Goal: Task Accomplishment & Management: Manage account settings

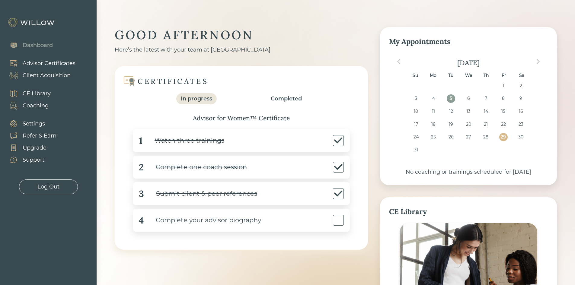
click at [49, 75] on div "Client Acquisition" at bounding box center [47, 76] width 48 height 8
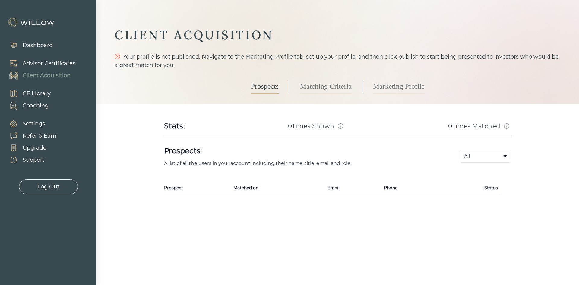
click at [391, 87] on link "Marketing Profile" at bounding box center [399, 86] width 52 height 15
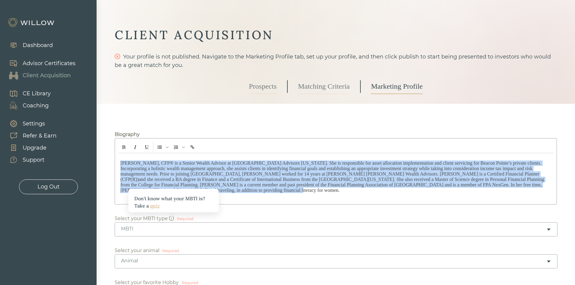
drag, startPoint x: 499, startPoint y: 186, endPoint x: 101, endPoint y: 134, distance: 401.9
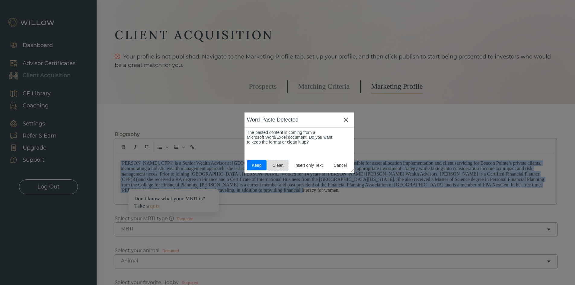
click at [277, 164] on span "Clean" at bounding box center [278, 165] width 16 height 5
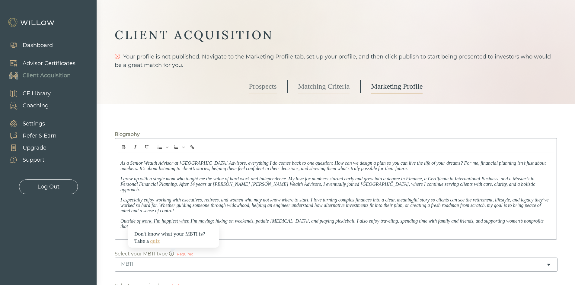
click at [240, 222] on p "Outside of work, I’m happiest when I’m moving: hiking on weekends, paddle boati…" at bounding box center [335, 223] width 431 height 11
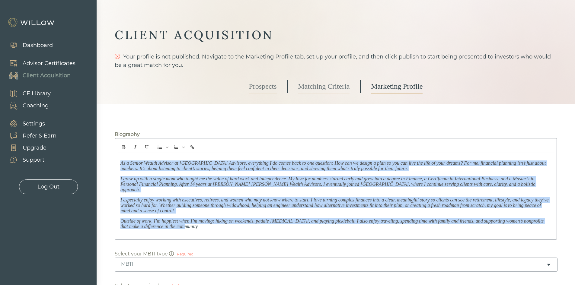
drag, startPoint x: 190, startPoint y: 225, endPoint x: 108, endPoint y: 143, distance: 115.8
click at [168, 147] on icon "Insert Unordered List" at bounding box center [167, 147] width 3 height 3
click at [167, 160] on span "Default" at bounding box center [167, 161] width 14 height 5
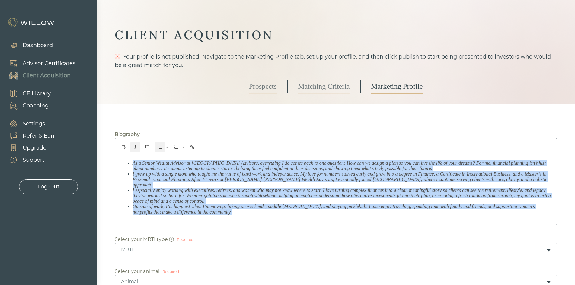
click at [131, 165] on ul "As a Senior Wealth Advisor at Beacon Pointe Advisors, everything I do comes bac…" at bounding box center [335, 188] width 431 height 54
click at [132, 163] on ul "As a Senior Wealth Advisor at Beacon Pointe Advisors, everything I do comes bac…" at bounding box center [335, 188] width 431 height 54
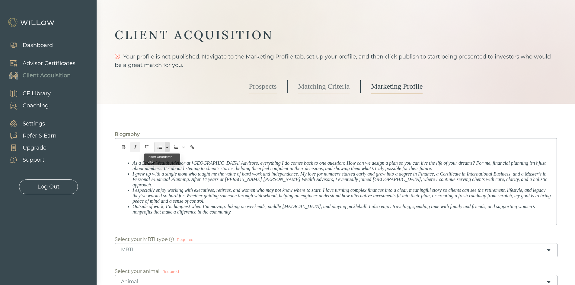
click at [167, 147] on icon "Insert Unordered List" at bounding box center [167, 147] width 3 height 3
click at [166, 160] on span "Default" at bounding box center [167, 161] width 14 height 5
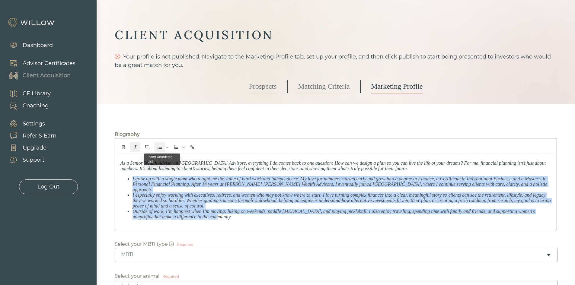
drag, startPoint x: 202, startPoint y: 212, endPoint x: 161, endPoint y: 164, distance: 63.7
click at [123, 177] on ul "I grew up with a single mom who taught me the value of hard work and independen…" at bounding box center [335, 197] width 431 height 43
click at [159, 148] on icon "Insert Unordered List" at bounding box center [159, 147] width 4 height 3
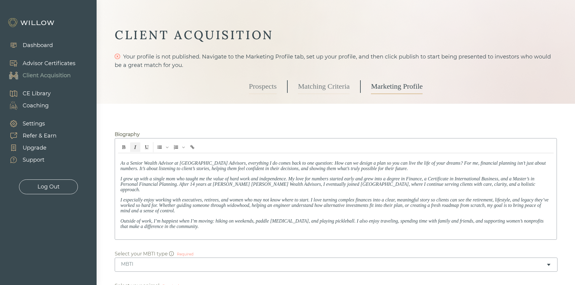
click at [195, 220] on p "Outside of work, I’m happiest when I’m moving: hiking on weekends, paddle boati…" at bounding box center [335, 223] width 431 height 11
click at [192, 221] on p "Outside of work, I’m happiest when I’m moving: hiking on weekends, paddle boati…" at bounding box center [335, 223] width 431 height 11
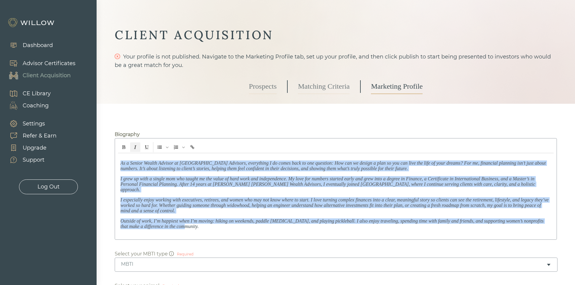
drag, startPoint x: 192, startPoint y: 223, endPoint x: 101, endPoint y: 157, distance: 112.3
click at [135, 148] on icon "Italic" at bounding box center [135, 147] width 4 height 4
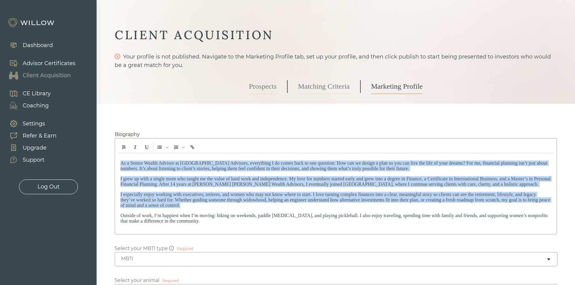
click at [198, 223] on p "Outside of work, I’m happiest when I’m moving: hiking on weekends, paddle boati…" at bounding box center [335, 218] width 431 height 11
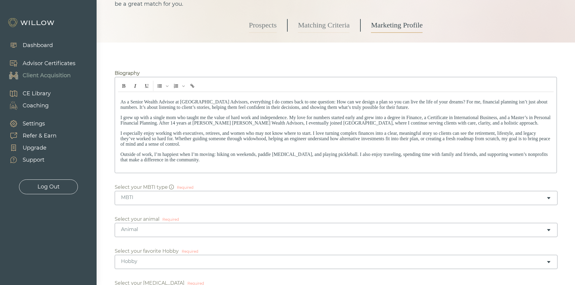
scroll to position [91, 0]
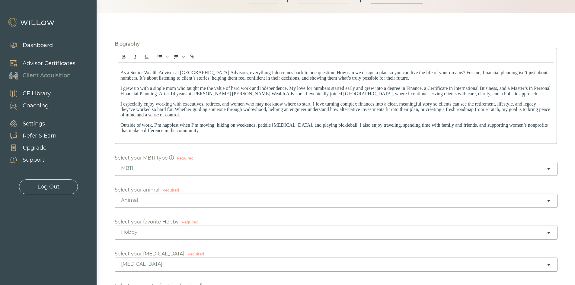
click at [549, 167] on icon "caret-down" at bounding box center [548, 169] width 5 height 5
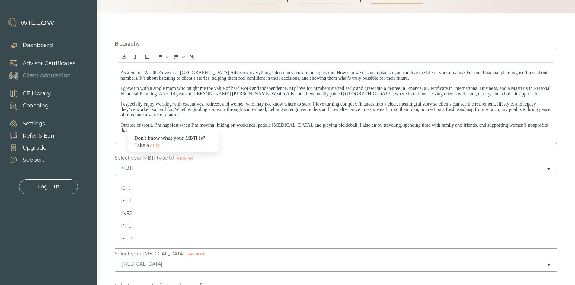
click at [155, 145] on link "quiz" at bounding box center [155, 145] width 10 height 6
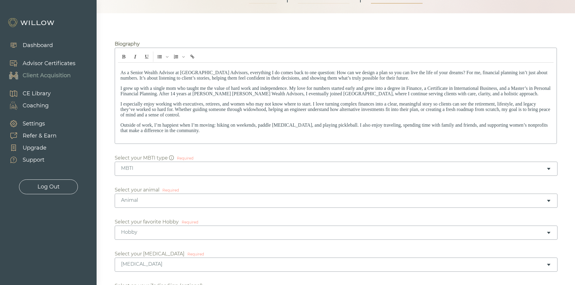
click at [186, 166] on div "MBTI" at bounding box center [333, 168] width 425 height 7
click at [138, 198] on div "Animal" at bounding box center [333, 200] width 425 height 7
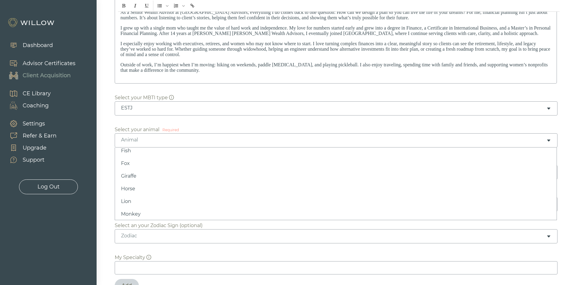
scroll to position [153, 0]
click at [142, 171] on div "Hobby" at bounding box center [333, 172] width 425 height 7
click at [141, 207] on div "Birth Order" at bounding box center [333, 204] width 425 height 7
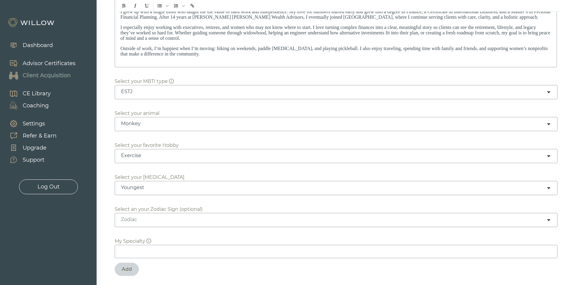
scroll to position [181, 0]
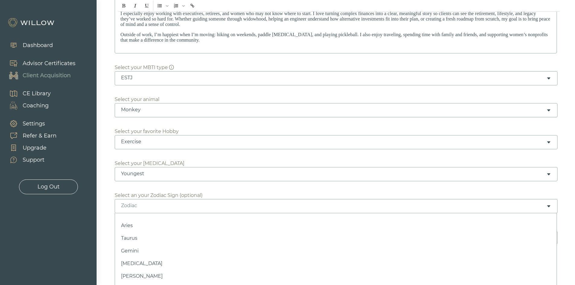
click at [141, 206] on div "Zodiac" at bounding box center [333, 205] width 425 height 7
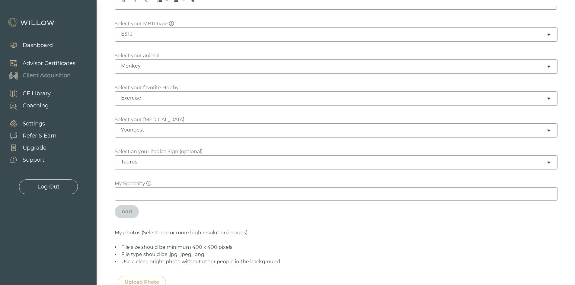
scroll to position [211, 0]
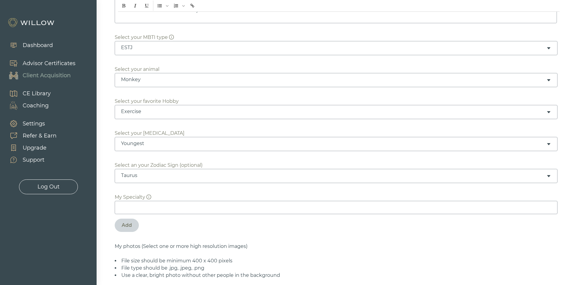
click at [160, 79] on div "Monkey" at bounding box center [333, 79] width 425 height 7
click at [138, 80] on div "Elephant" at bounding box center [333, 79] width 425 height 7
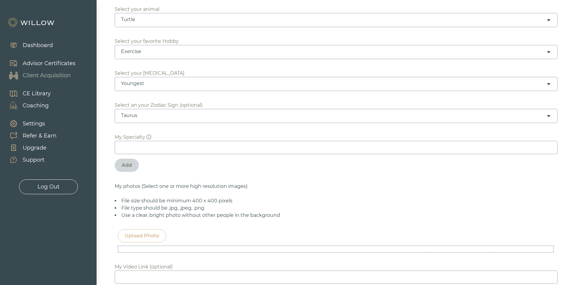
scroll to position [272, 0]
click at [149, 135] on icon "info-circle" at bounding box center [148, 136] width 5 height 5
click at [146, 120] on div "Please add one specialty at a time, then click “add”" at bounding box center [160, 121] width 78 height 14
click at [137, 149] on input at bounding box center [336, 147] width 443 height 13
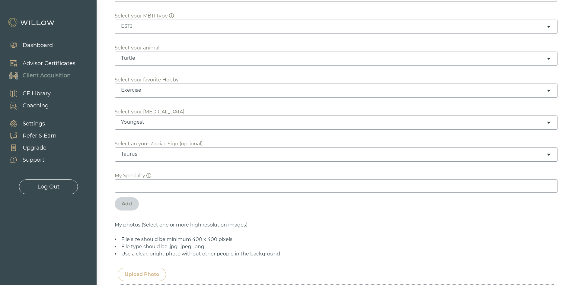
scroll to position [241, 0]
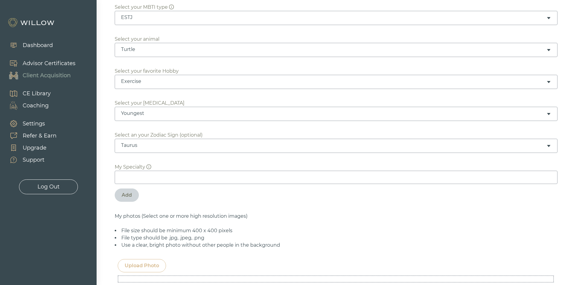
click at [135, 178] on input at bounding box center [336, 177] width 443 height 13
click at [169, 177] on input at bounding box center [336, 177] width 443 height 13
click at [204, 177] on input "Organizing ones financial lives" at bounding box center [336, 177] width 443 height 13
click at [156, 178] on input "Organizing ones financial lives." at bounding box center [336, 177] width 443 height 13
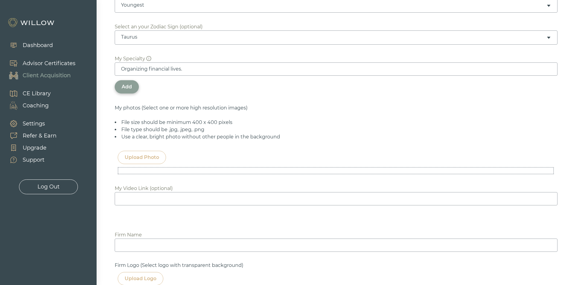
scroll to position [362, 0]
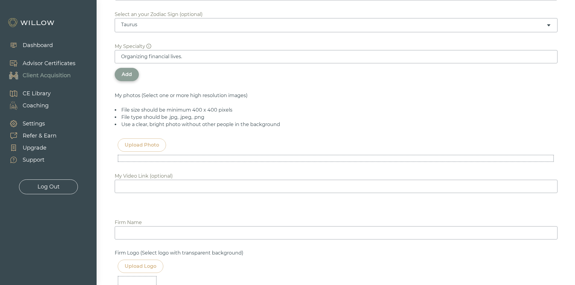
type input "Organizing financial lives."
click at [129, 143] on div "Upload Photo" at bounding box center [142, 144] width 34 height 7
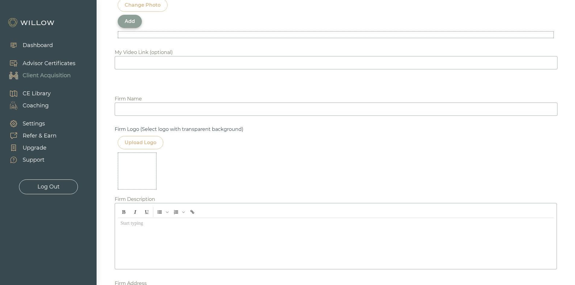
scroll to position [664, 0]
click at [141, 109] on input at bounding box center [336, 108] width 443 height 13
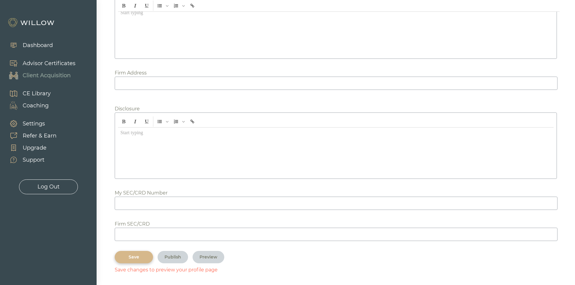
scroll to position [875, 0]
type input "Beacon Pointe"
click at [137, 255] on div "Save" at bounding box center [134, 256] width 24 height 6
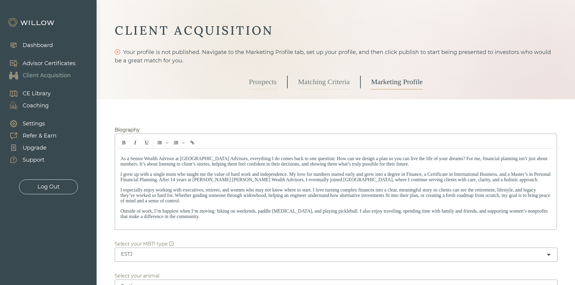
scroll to position [0, 0]
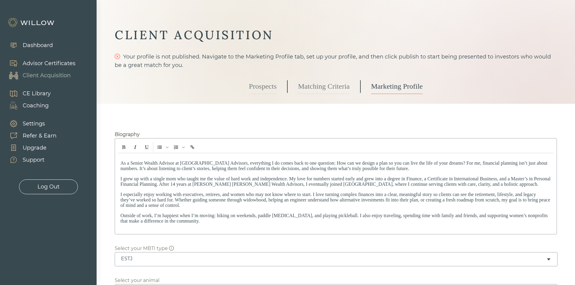
click at [278, 216] on span "Outside of work, I’m happiest when I’m moving: hiking on weekends, paddle boati…" at bounding box center [333, 218] width 427 height 11
click at [325, 228] on div "As a Senior Wealth Advisor at Beacon Pointe Advisors, everything I do comes bac…" at bounding box center [335, 192] width 435 height 78
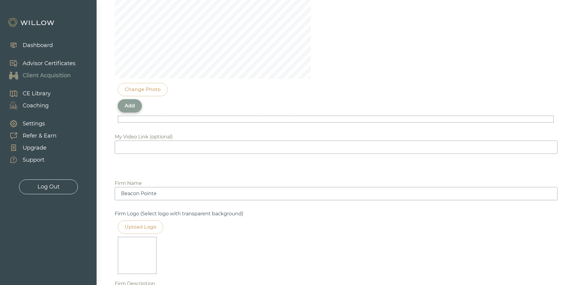
scroll to position [603, 0]
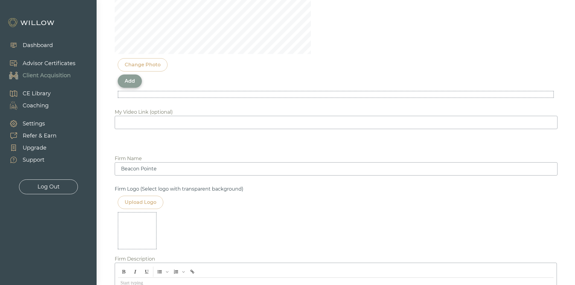
click at [131, 240] on div at bounding box center [137, 230] width 39 height 37
click at [138, 205] on div "Upload Logo" at bounding box center [141, 202] width 32 height 7
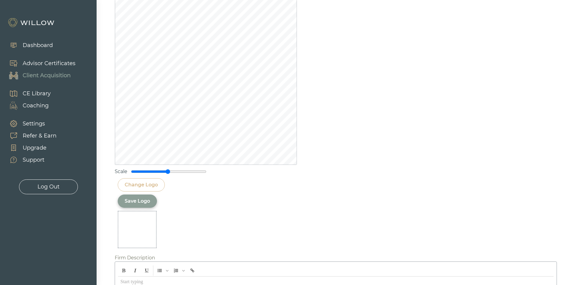
scroll to position [815, 0]
drag, startPoint x: 132, startPoint y: 165, endPoint x: 245, endPoint y: 228, distance: 129.6
click at [139, 233] on div at bounding box center [137, 228] width 39 height 37
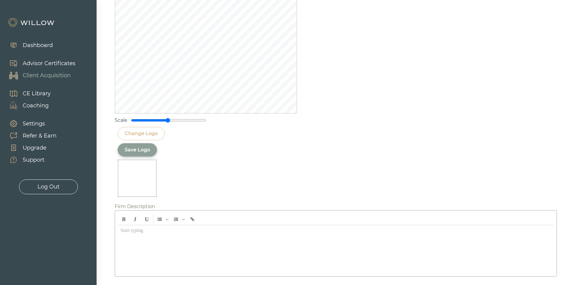
scroll to position [875, 0]
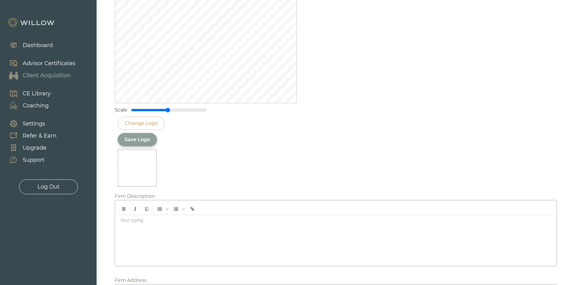
click at [145, 141] on div "Save Logo" at bounding box center [137, 139] width 25 height 7
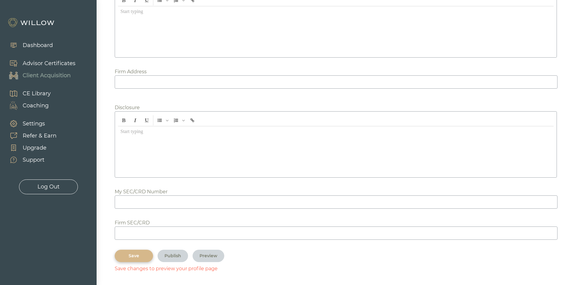
scroll to position [682, 0]
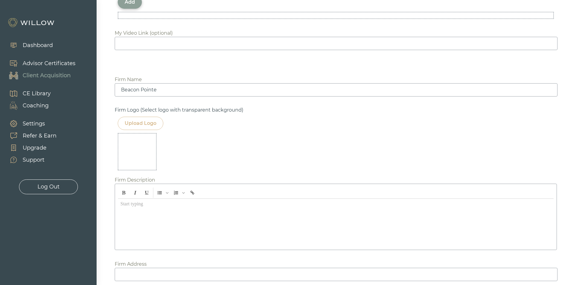
click at [143, 124] on div "Upload Logo" at bounding box center [141, 123] width 32 height 7
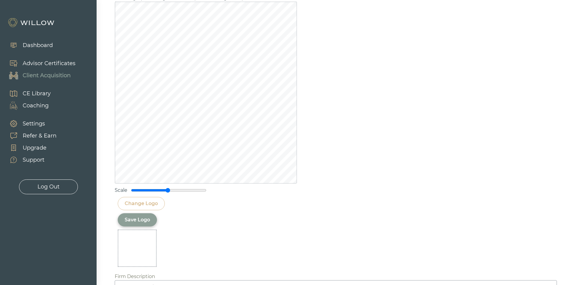
scroll to position [784, 0]
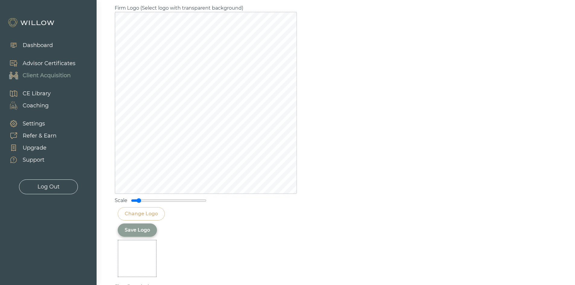
drag, startPoint x: 168, startPoint y: 201, endPoint x: 139, endPoint y: 201, distance: 28.4
type input "0.2"
click at [139, 201] on input "range" at bounding box center [168, 200] width 75 height 5
click at [136, 230] on div "Save Logo" at bounding box center [137, 230] width 25 height 7
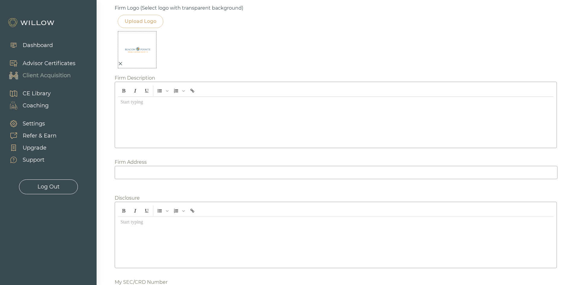
click at [154, 132] on div at bounding box center [335, 121] width 435 height 48
click at [157, 172] on input at bounding box center [336, 172] width 443 height 13
type input "B"
click at [157, 172] on input at bounding box center [336, 172] width 443 height 13
click at [138, 174] on input at bounding box center [336, 172] width 443 height 13
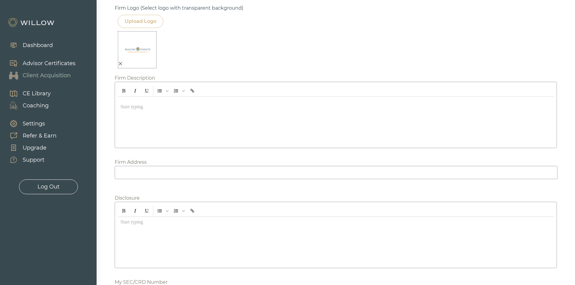
paste input "16767 N. Perimeter Drive, Suite 100 Scottsdale , AZ 85260"
click at [242, 171] on input "16767 N. Perimeter Drive, Suite 100 Scottsdale , AZ 85260" at bounding box center [336, 172] width 443 height 13
click at [242, 170] on input "16767 N. Perimeter Drive, Suite 100 Scottsdale, AZ 85260" at bounding box center [336, 172] width 443 height 13
click at [243, 170] on input "16767 N. Perimeter Drive, Suite 100 Scottsdale, AZ 85260" at bounding box center [336, 172] width 443 height 13
type input "[STREET_ADDRESS]"
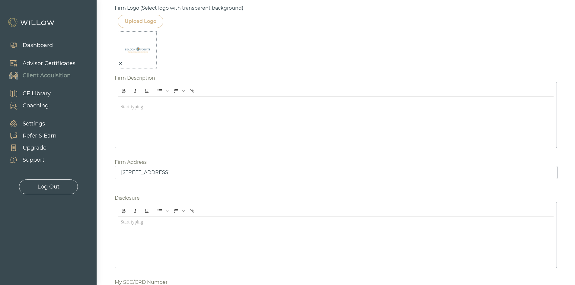
click at [202, 123] on div "﻿" at bounding box center [335, 121] width 435 height 48
click at [149, 126] on div at bounding box center [335, 121] width 435 height 48
click at [153, 110] on div at bounding box center [335, 121] width 435 height 48
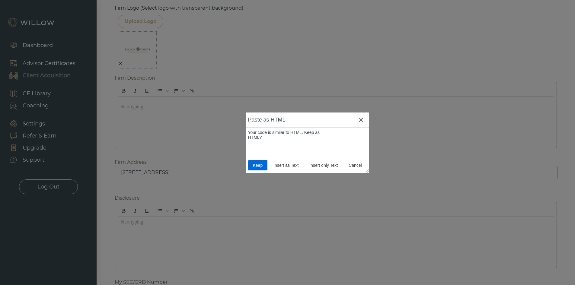
click at [261, 166] on span "Keep" at bounding box center [257, 165] width 15 height 5
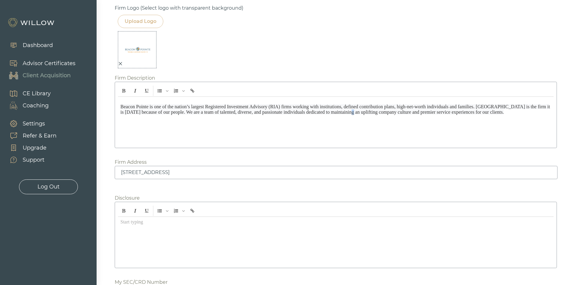
click at [341, 148] on div "Beacon Pointe is one of the nation’s largest Registered Investment Advisory (RI…" at bounding box center [336, 115] width 442 height 66
click at [240, 133] on div "Beacon Pointe is one of the nation’s largest Registered Investment Advisory (RI…" at bounding box center [335, 121] width 435 height 48
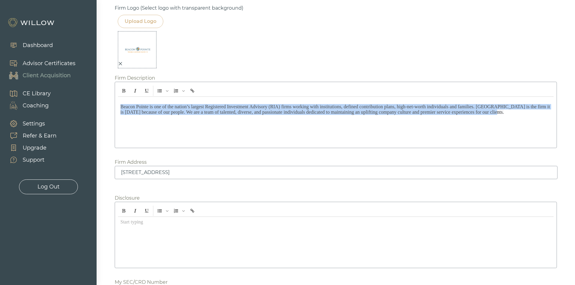
drag, startPoint x: 491, startPoint y: 116, endPoint x: 99, endPoint y: 61, distance: 395.7
click at [121, 88] on button "Bold" at bounding box center [124, 91] width 10 height 10
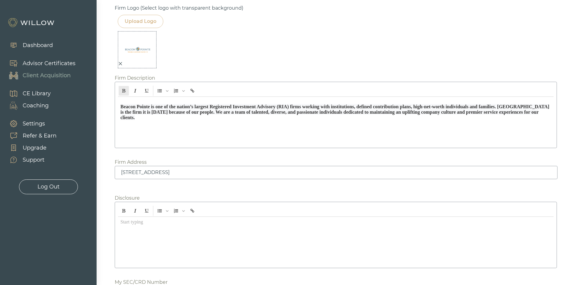
click at [121, 88] on button "Bold" at bounding box center [124, 91] width 10 height 10
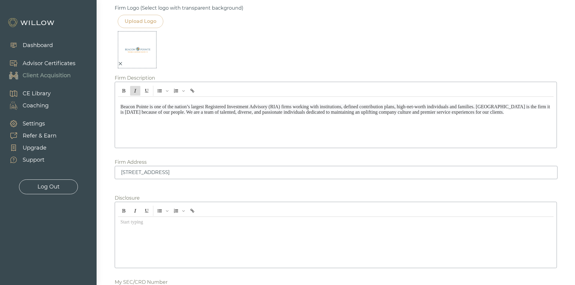
click at [136, 92] on icon "Italic" at bounding box center [135, 91] width 4 height 4
click at [151, 124] on div "Beacon Pointe is one of the nation’s largest Registered Investment Advisory (RI…" at bounding box center [335, 121] width 435 height 48
click at [224, 141] on div "Beacon Pointe is one of the nation’s largest Registered Investment Advisory (RI…" at bounding box center [335, 121] width 435 height 48
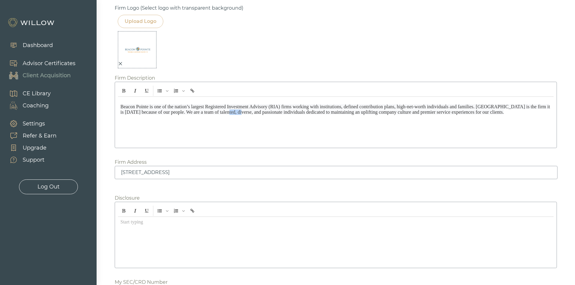
click at [224, 141] on div "Beacon Pointe is one of the nation’s largest Registered Investment Advisory (RI…" at bounding box center [335, 121] width 435 height 48
click at [485, 111] on p "Beacon Pointe is one of the nation’s largest Registered Investment Advisory (RI…" at bounding box center [335, 109] width 431 height 11
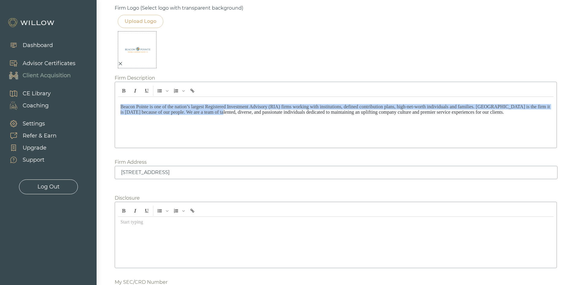
drag, startPoint x: 213, startPoint y: 134, endPoint x: 103, endPoint y: 82, distance: 121.3
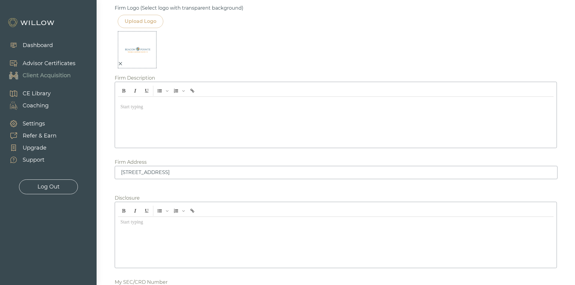
click at [136, 121] on div "﻿ ﻿" at bounding box center [335, 121] width 435 height 48
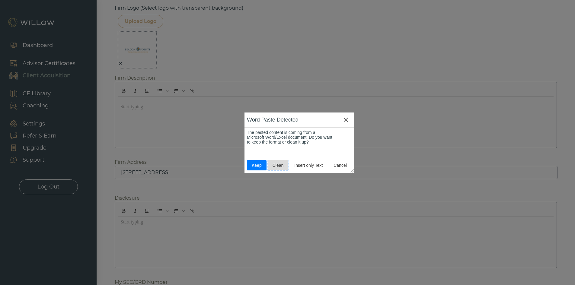
click at [273, 165] on span "Clean" at bounding box center [278, 165] width 16 height 5
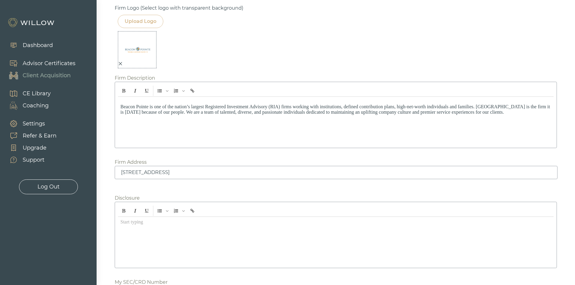
click at [242, 136] on div "Beacon Pointe is one of the nation’s largest Registered Investment Advisory (RI…" at bounding box center [335, 121] width 435 height 48
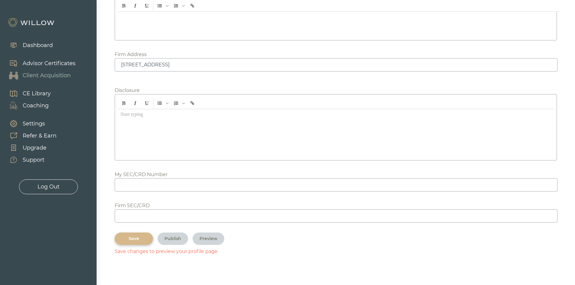
scroll to position [901, 0]
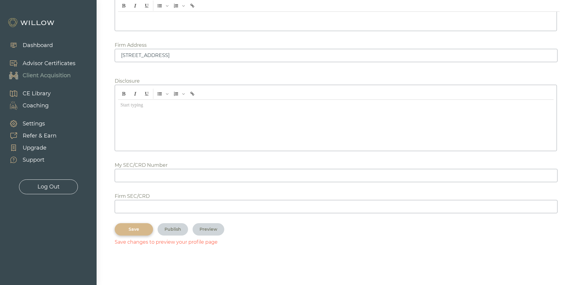
click at [141, 229] on div "Save" at bounding box center [134, 229] width 24 height 6
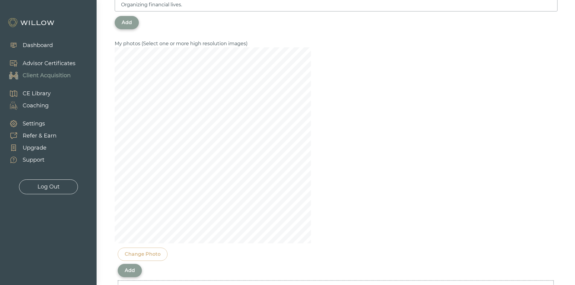
scroll to position [419, 0]
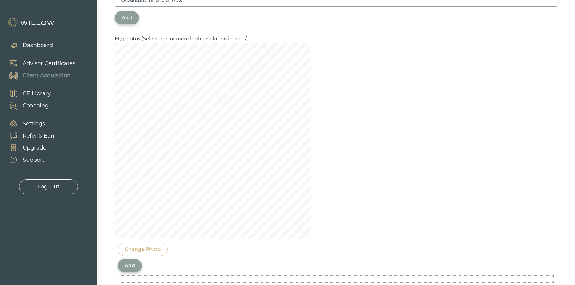
click at [391, 144] on div "Biography As a Senior Wealth Advisor at Beacon Pointe Advisors, everything I do…" at bounding box center [336, 220] width 442 height 1016
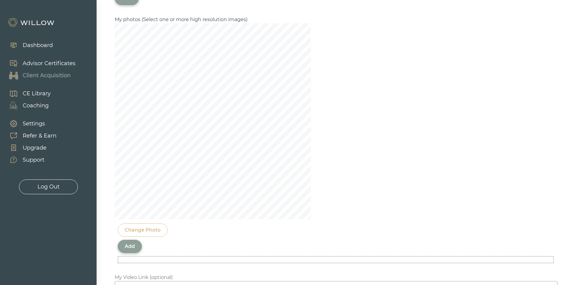
scroll to position [449, 0]
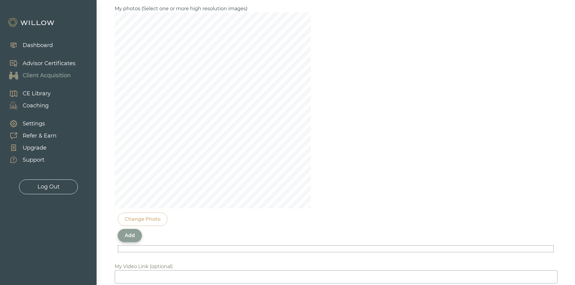
click at [133, 238] on div "Add" at bounding box center [130, 235] width 10 height 7
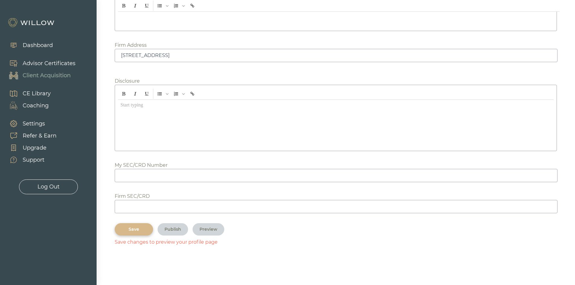
scroll to position [762, 0]
click at [134, 231] on div "Save" at bounding box center [134, 229] width 24 height 6
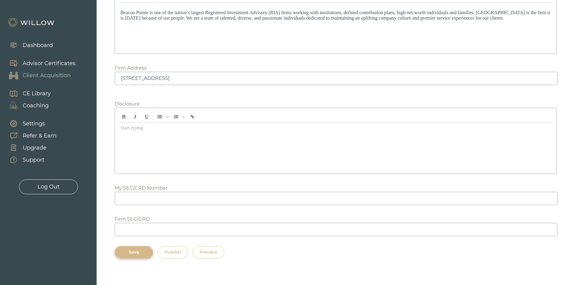
scroll to position [749, 0]
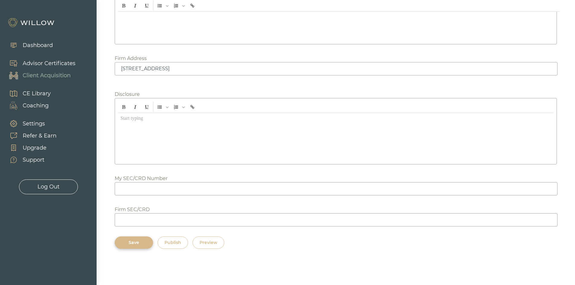
click at [206, 240] on div "Preview" at bounding box center [208, 243] width 18 height 6
click at [140, 225] on input at bounding box center [336, 219] width 443 height 13
paste input "119290"
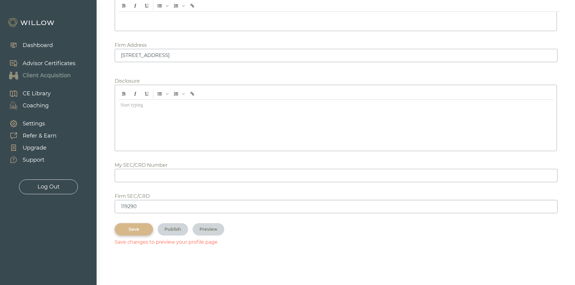
type input "119290"
click at [161, 182] on input at bounding box center [336, 175] width 443 height 13
paste input "6717728"
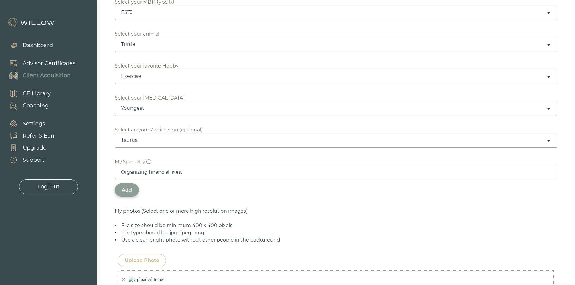
scroll to position [236, 0]
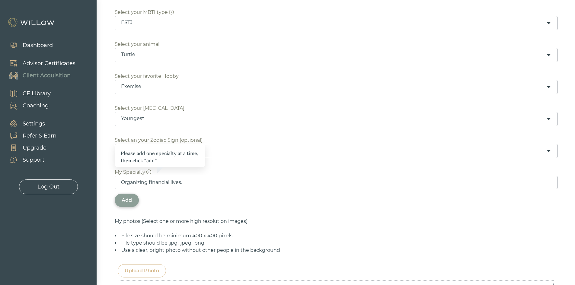
type input "6717728"
click at [128, 201] on div "Add" at bounding box center [127, 200] width 10 height 7
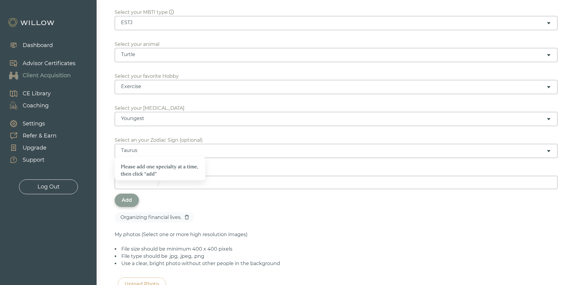
click at [177, 201] on div "Add" at bounding box center [336, 200] width 442 height 13
click at [221, 183] on input at bounding box center [336, 182] width 443 height 13
type input "Tax Planning"
click at [124, 200] on div "Add" at bounding box center [127, 200] width 10 height 7
click at [135, 185] on input at bounding box center [336, 182] width 443 height 13
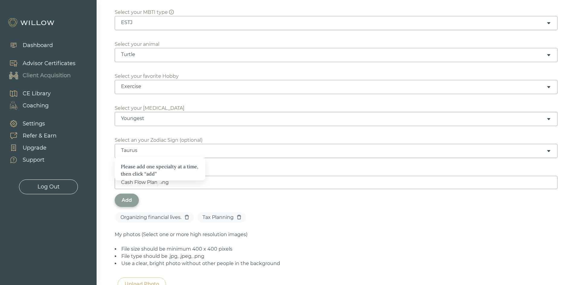
type input "Cash Flow Planning"
click at [131, 199] on div "Add" at bounding box center [127, 200] width 10 height 7
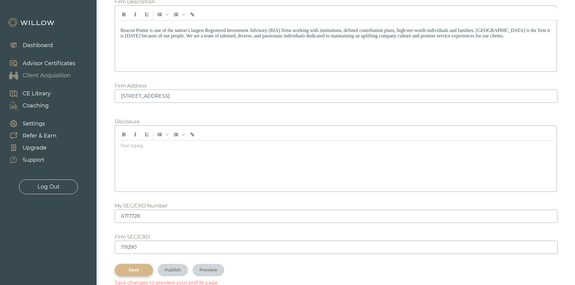
scroll to position [776, 0]
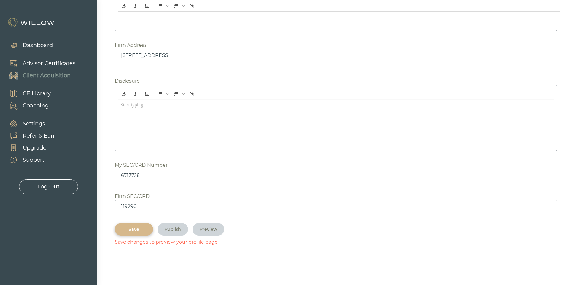
click at [138, 231] on div "Save" at bounding box center [134, 229] width 24 height 6
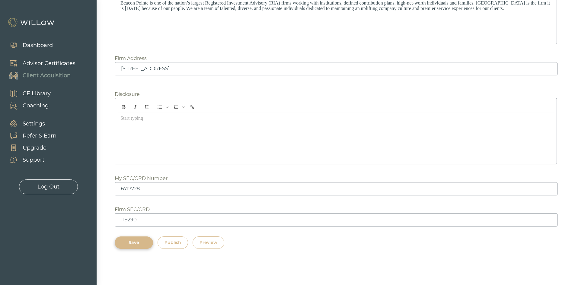
scroll to position [762, 0]
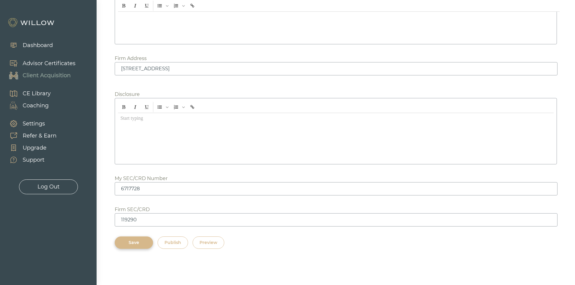
click at [207, 244] on div "Preview" at bounding box center [208, 243] width 18 height 6
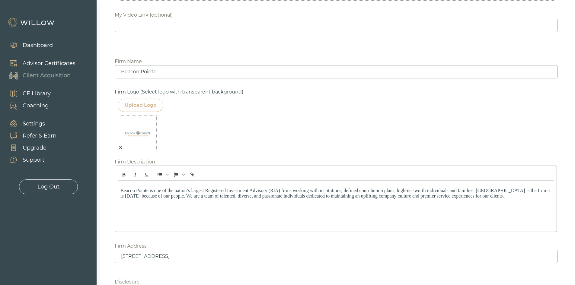
scroll to position [521, 0]
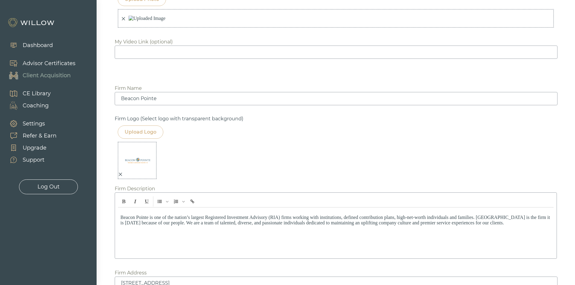
click at [136, 136] on div "Upload Logo" at bounding box center [141, 132] width 32 height 7
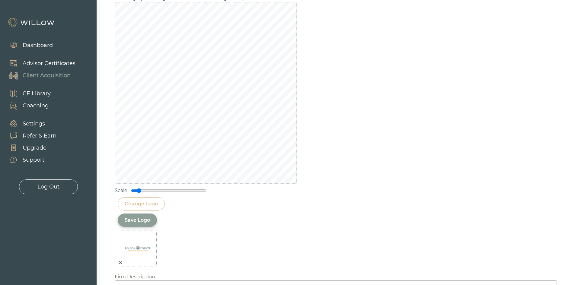
scroll to position [672, 0]
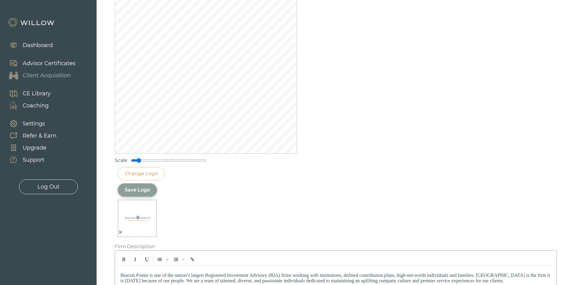
click at [135, 194] on div "Save Logo" at bounding box center [137, 189] width 25 height 7
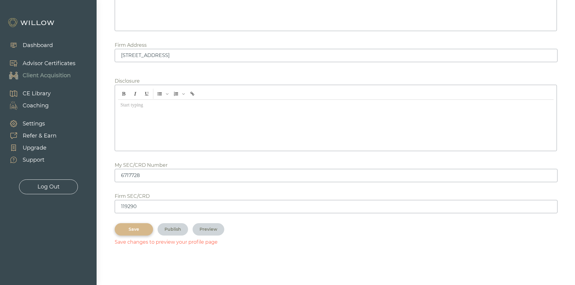
scroll to position [776, 0]
click at [135, 227] on div "Save" at bounding box center [134, 229] width 24 height 6
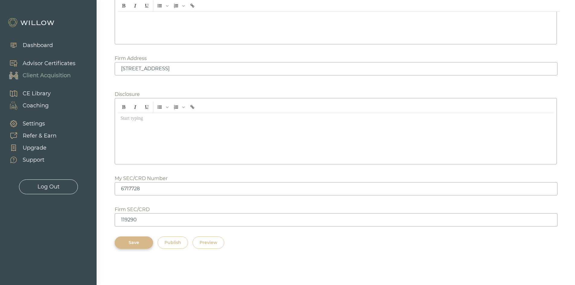
click at [209, 241] on div "Preview" at bounding box center [208, 243] width 18 height 6
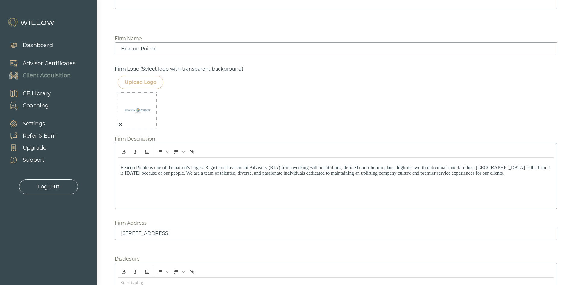
scroll to position [551, 0]
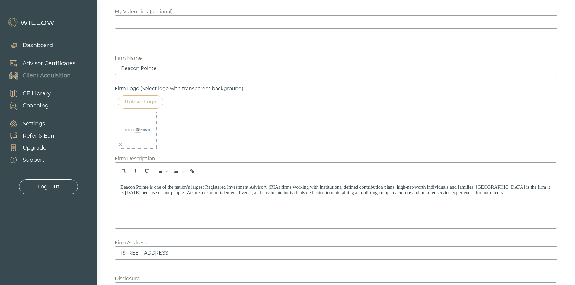
click at [143, 106] on div "Upload Logo" at bounding box center [141, 101] width 32 height 7
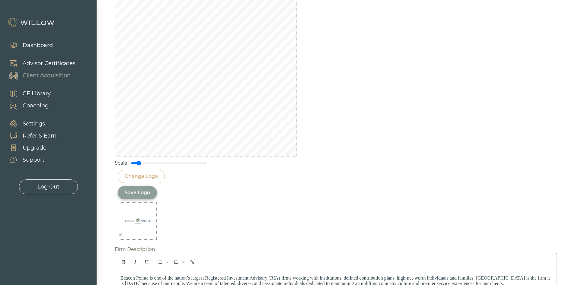
scroll to position [672, 0]
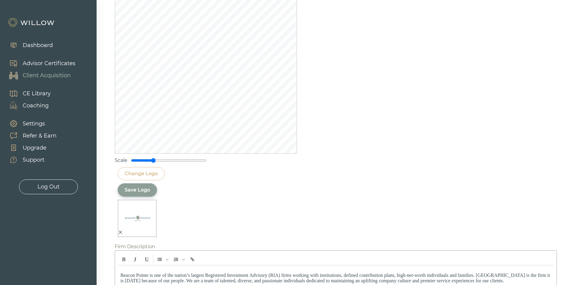
drag, startPoint x: 139, startPoint y: 188, endPoint x: 154, endPoint y: 187, distance: 14.8
type input "0.6"
click at [154, 163] on input "range" at bounding box center [168, 160] width 75 height 5
click at [139, 194] on div "Save Logo" at bounding box center [137, 189] width 25 height 7
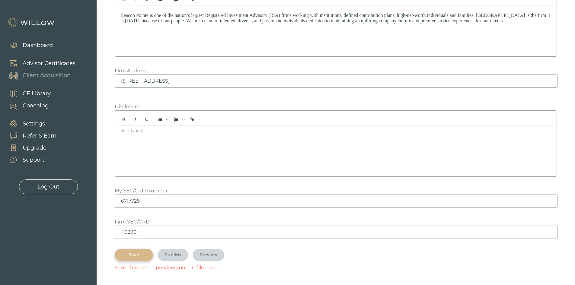
scroll to position [776, 0]
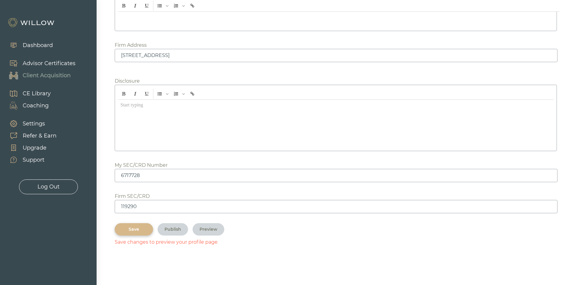
drag, startPoint x: 137, startPoint y: 228, endPoint x: 148, endPoint y: 224, distance: 10.8
click at [138, 227] on div "Save" at bounding box center [134, 229] width 24 height 6
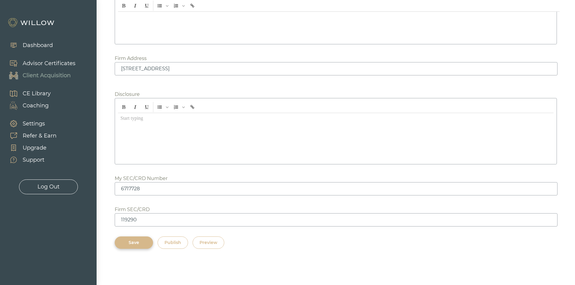
click at [207, 242] on div "Preview" at bounding box center [208, 243] width 18 height 6
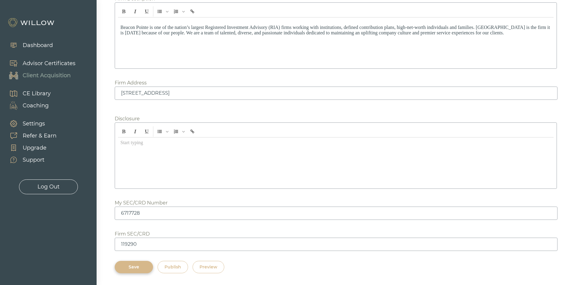
scroll to position [581, 0]
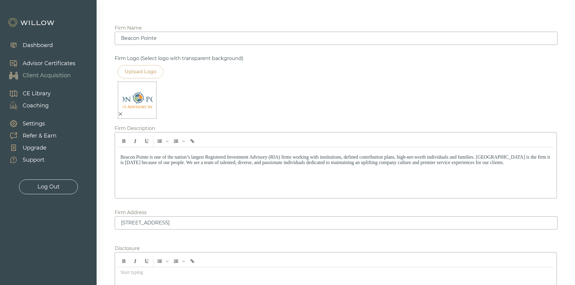
click at [131, 115] on img at bounding box center [137, 100] width 30 height 30
click at [136, 115] on img at bounding box center [137, 100] width 30 height 30
click at [129, 75] on div "Upload Logo" at bounding box center [141, 71] width 32 height 7
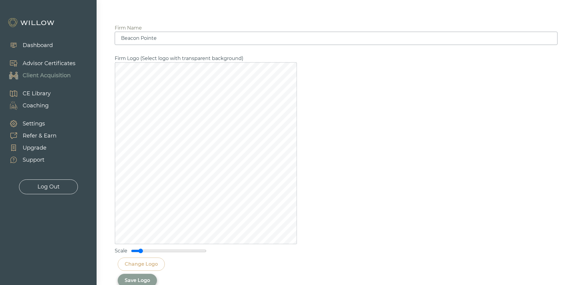
drag, startPoint x: 153, startPoint y: 278, endPoint x: 140, endPoint y: 278, distance: 13.0
click at [140, 253] on input "range" at bounding box center [168, 251] width 75 height 5
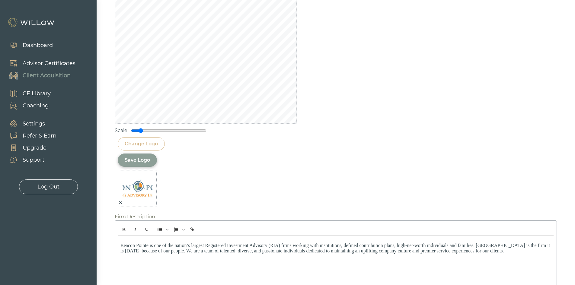
scroll to position [702, 0]
click at [138, 147] on div "Change Logo" at bounding box center [141, 143] width 33 height 7
click at [138, 133] on input "range" at bounding box center [168, 130] width 75 height 5
click at [140, 133] on input "range" at bounding box center [168, 130] width 75 height 5
click at [141, 133] on input "range" at bounding box center [168, 130] width 75 height 5
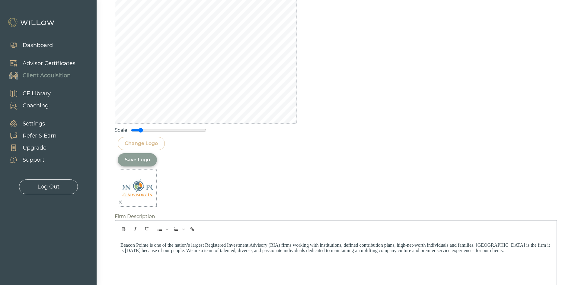
type input "0.2"
click at [139, 133] on input "range" at bounding box center [168, 130] width 75 height 5
click at [144, 164] on div "Save Logo" at bounding box center [137, 159] width 25 height 7
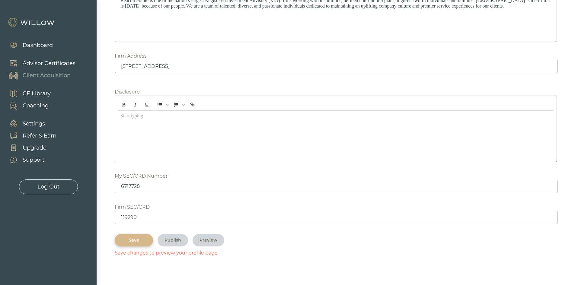
scroll to position [776, 0]
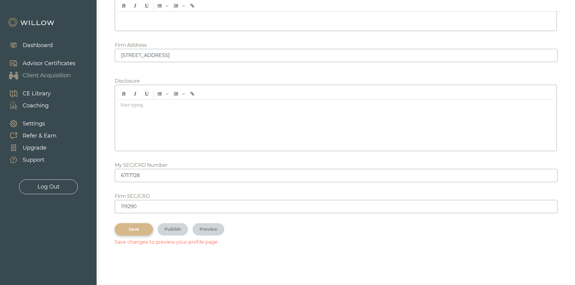
click at [145, 229] on div "Save" at bounding box center [134, 229] width 24 height 6
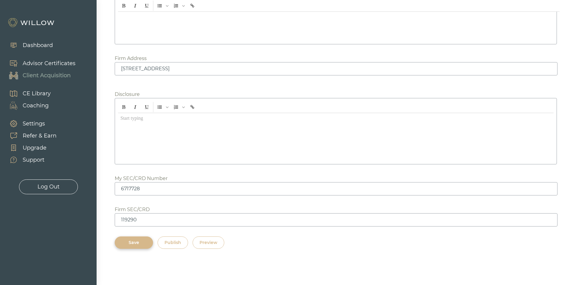
click at [209, 241] on div "Preview" at bounding box center [208, 243] width 18 height 6
click at [138, 243] on div "Save" at bounding box center [134, 243] width 24 height 6
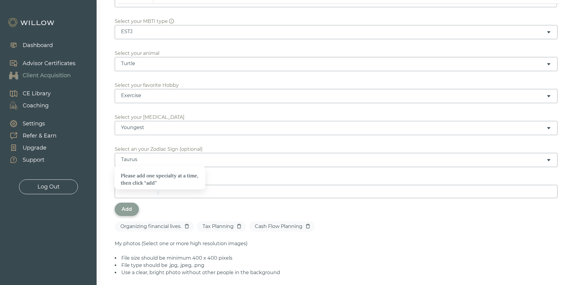
scroll to position [219, 0]
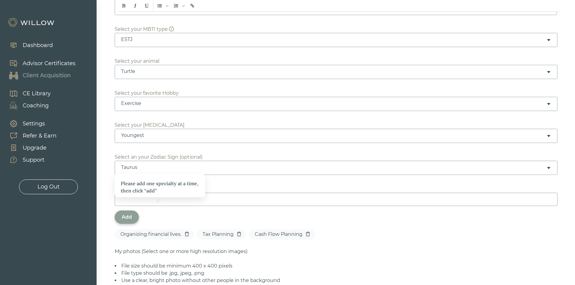
click at [104, 198] on div at bounding box center [287, 142] width 575 height 285
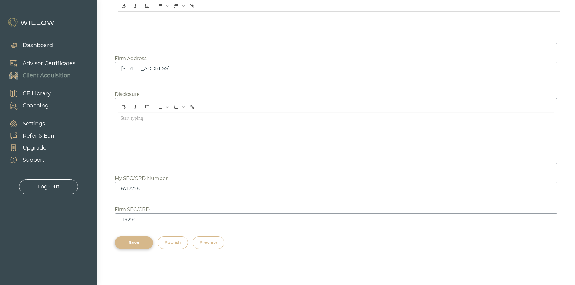
scroll to position [762, 0]
click at [138, 240] on div "Save" at bounding box center [134, 243] width 24 height 6
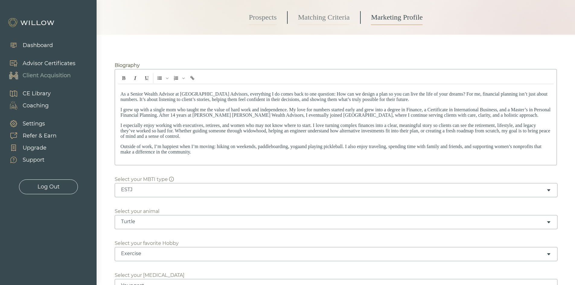
scroll to position [68, 0]
click at [302, 18] on link "Matching Criteria" at bounding box center [324, 18] width 52 height 15
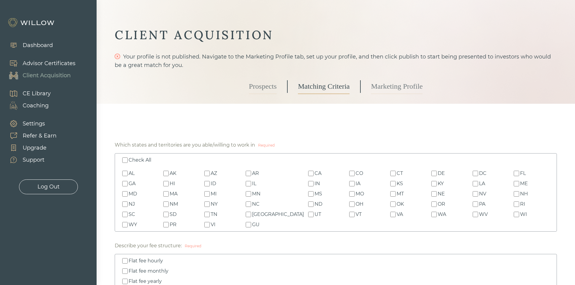
click at [123, 161] on input "Check All" at bounding box center [124, 159] width 5 height 5
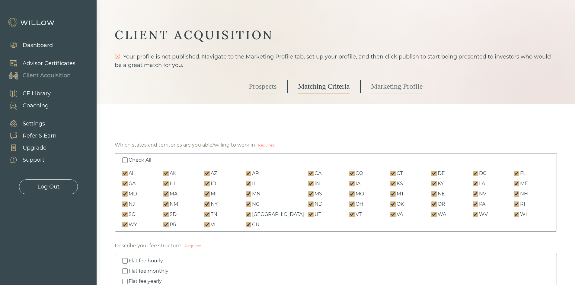
checkbox input "true"
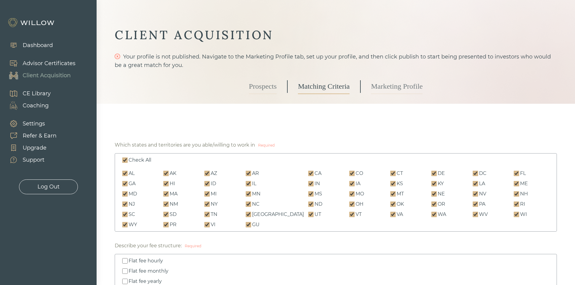
checkbox input "true"
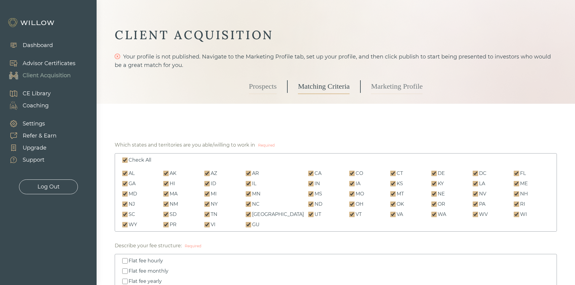
checkbox input "true"
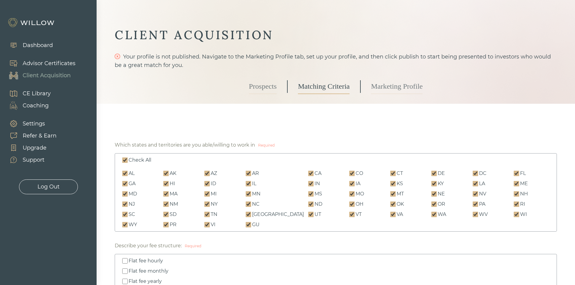
checkbox input "true"
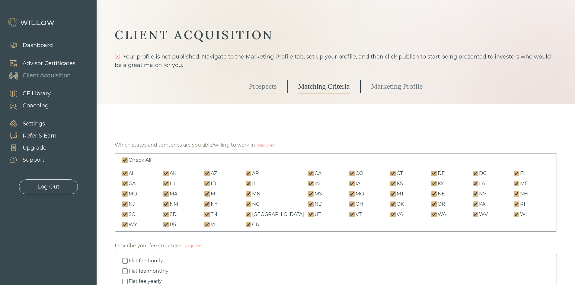
checkbox input "true"
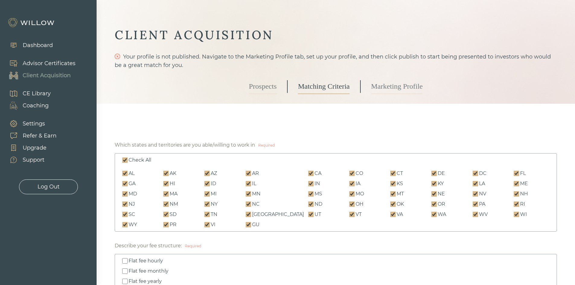
checkbox input "true"
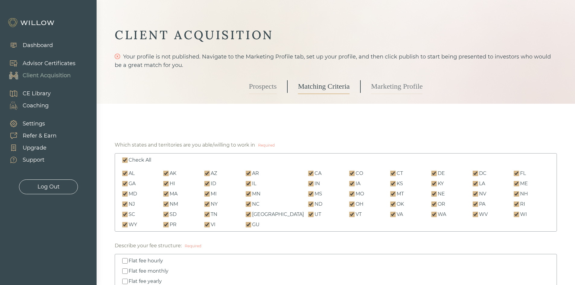
checkbox input "true"
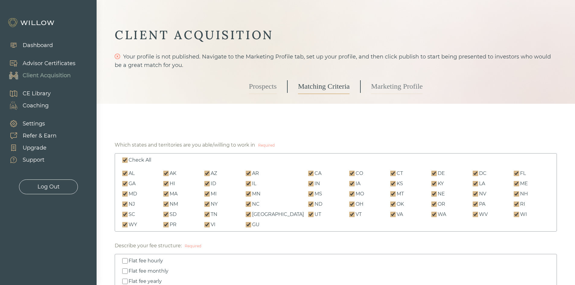
checkbox input "true"
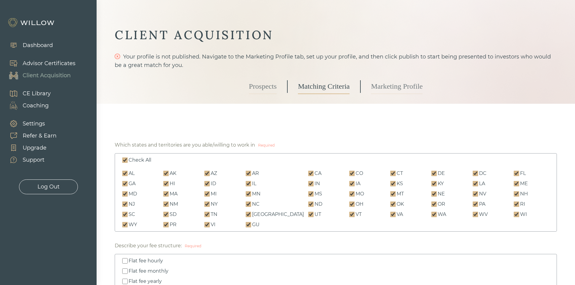
checkbox input "true"
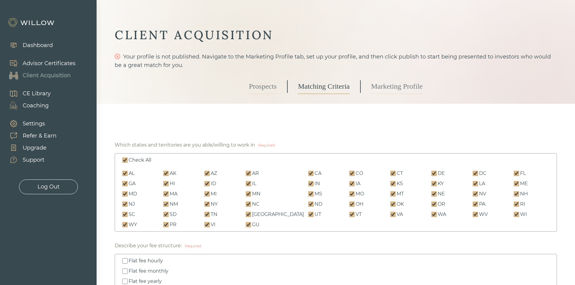
checkbox input "true"
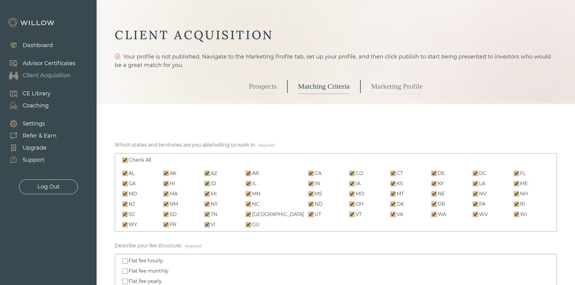
checkbox input "true"
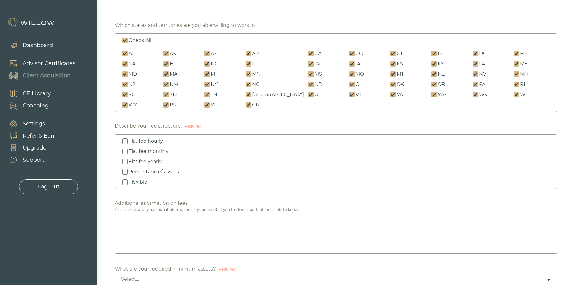
scroll to position [121, 0]
click at [125, 171] on input "Percentage of assets" at bounding box center [124, 170] width 5 height 5
checkbox input "true"
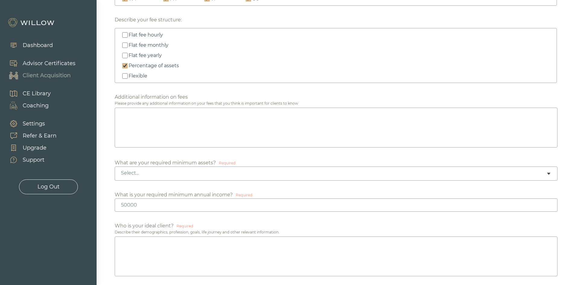
scroll to position [241, 0]
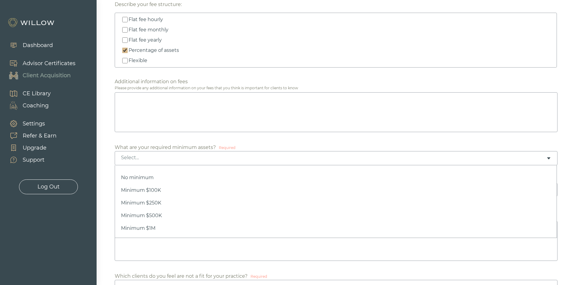
click at [152, 157] on div "Select..." at bounding box center [333, 157] width 425 height 7
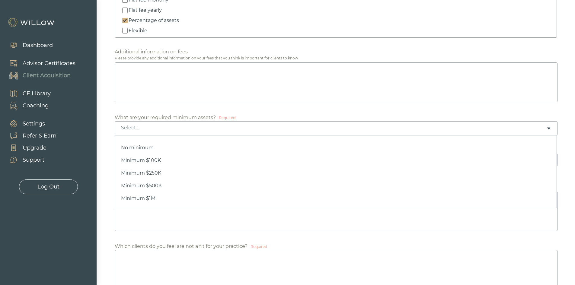
scroll to position [272, 0]
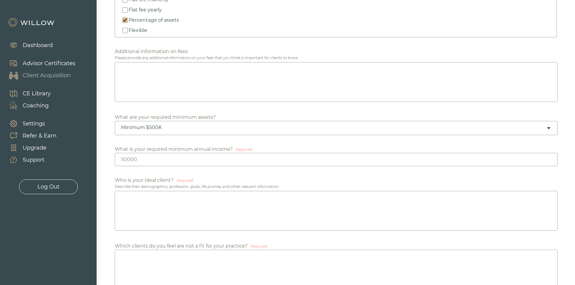
click at [146, 164] on input "number" at bounding box center [336, 159] width 443 height 13
click at [127, 161] on input "number" at bounding box center [336, 159] width 443 height 13
type input "1"
click at [549, 159] on input "1" at bounding box center [336, 159] width 443 height 13
click at [547, 129] on icon "caret-down" at bounding box center [548, 128] width 5 height 5
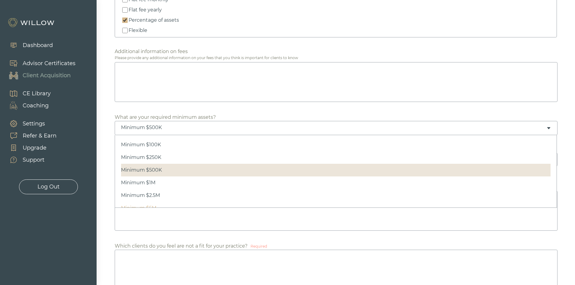
scroll to position [28, 0]
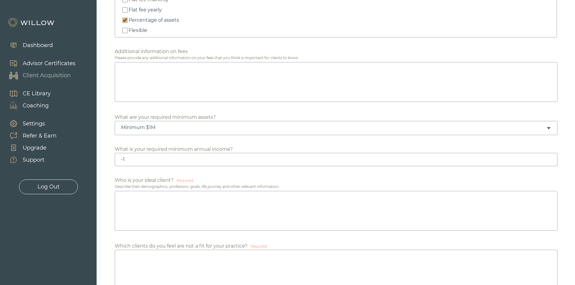
type input "-1"
click at [550, 161] on input "-1" at bounding box center [336, 159] width 443 height 13
click at [211, 177] on div "Who is your ideal client? Required Describe their demographics, profession, goa…" at bounding box center [336, 204] width 442 height 55
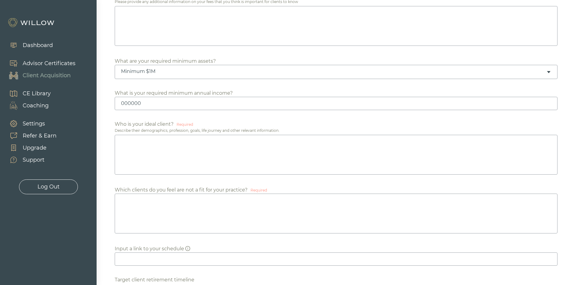
scroll to position [332, 0]
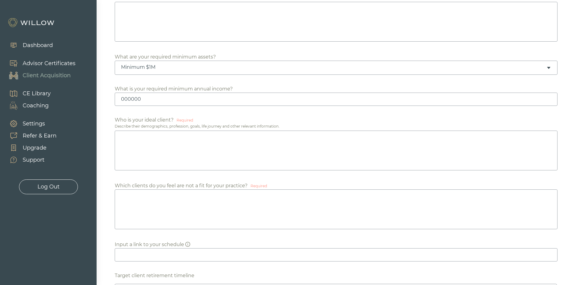
drag, startPoint x: 125, startPoint y: 98, endPoint x: 216, endPoint y: 112, distance: 92.6
type input "0"
click at [187, 210] on textarea at bounding box center [336, 209] width 443 height 40
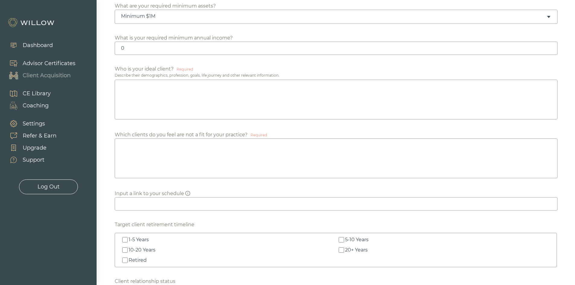
scroll to position [392, 0]
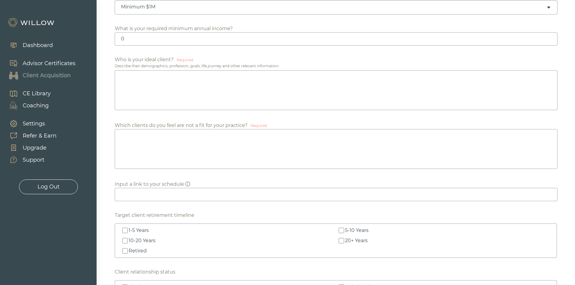
click at [177, 197] on input at bounding box center [336, 194] width 443 height 13
paste input "https://calendly.com/rgerke/beacon-pointe-introduction-willow-connection"
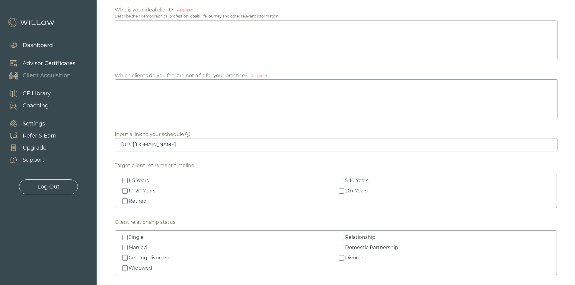
scroll to position [453, 0]
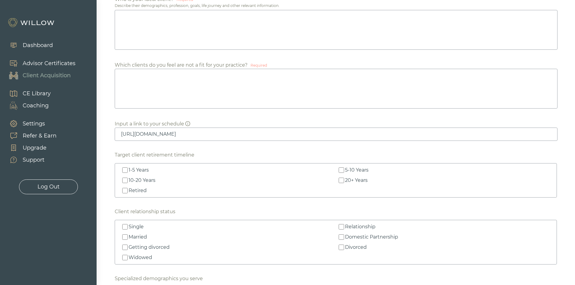
type input "https://calendly.com/rgerke/beacon-pointe-introduction-willow-connection"
click at [126, 171] on input "1-5 Years" at bounding box center [124, 169] width 5 height 5
checkbox input "true"
click at [341, 170] on input "5-10 Years" at bounding box center [341, 169] width 5 height 5
checkbox input "true"
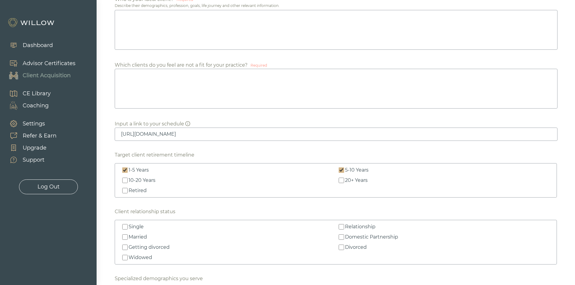
click at [125, 180] on input "10-20 Years" at bounding box center [124, 180] width 5 height 5
checkbox input "true"
click at [127, 191] on input "Retired" at bounding box center [124, 190] width 5 height 5
checkbox input "true"
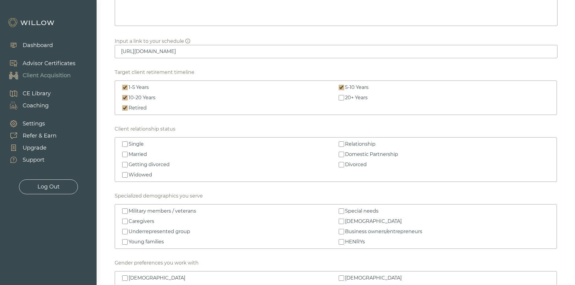
scroll to position [543, 0]
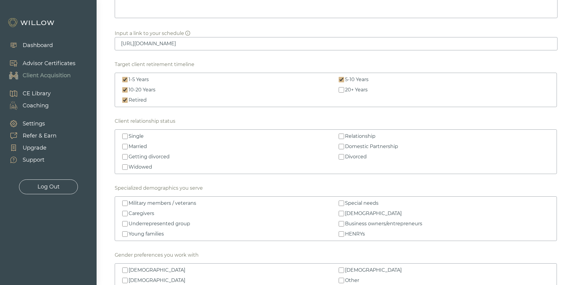
click at [125, 136] on input "Single" at bounding box center [124, 136] width 5 height 5
checkbox input "true"
click at [126, 145] on input "Married" at bounding box center [124, 146] width 5 height 5
checkbox input "true"
click at [128, 157] on label "Getting divorced" at bounding box center [227, 156] width 213 height 7
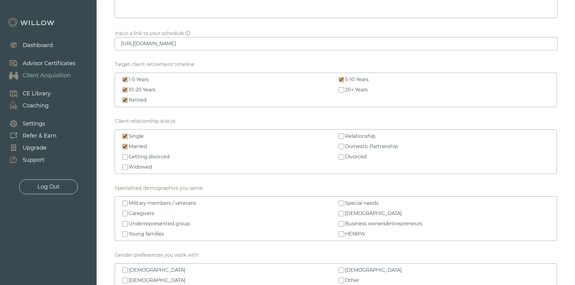
click at [128, 157] on input "Getting divorced" at bounding box center [124, 156] width 5 height 5
checkbox input "true"
click at [126, 169] on input "Widowed" at bounding box center [124, 166] width 5 height 5
checkbox input "true"
click at [340, 135] on input "Relationship" at bounding box center [341, 136] width 5 height 5
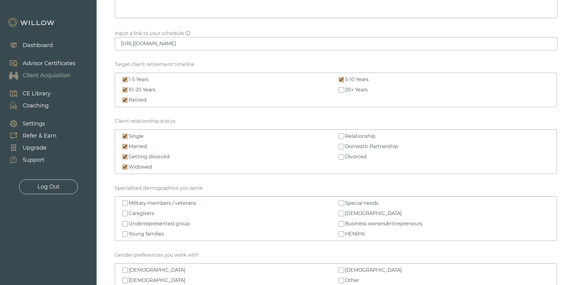
checkbox input "true"
click at [340, 146] on input "Domestic Partnership" at bounding box center [341, 146] width 5 height 5
checkbox input "true"
click at [341, 158] on input "Divorced" at bounding box center [341, 156] width 5 height 5
checkbox input "true"
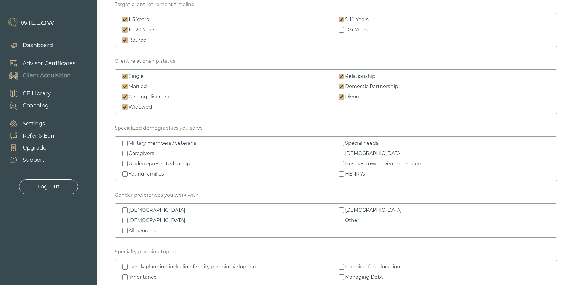
scroll to position [603, 0]
click at [127, 143] on input "Military members / veterans" at bounding box center [124, 142] width 5 height 5
checkbox input "true"
click at [126, 153] on input "Caregivers" at bounding box center [124, 153] width 5 height 5
checkbox input "true"
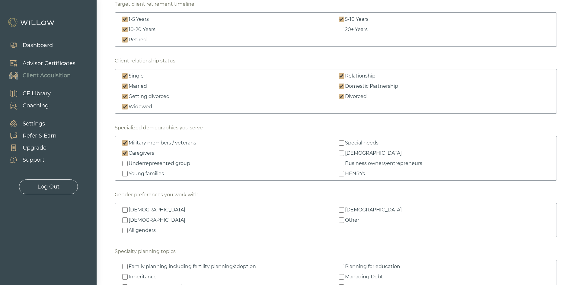
click at [126, 163] on input "Underrepresented group" at bounding box center [124, 163] width 5 height 5
checkbox input "true"
click at [342, 164] on input "Business owners/entrepreneurs" at bounding box center [341, 163] width 5 height 5
checkbox input "true"
click at [340, 153] on input "LGBTQ+" at bounding box center [341, 153] width 5 height 5
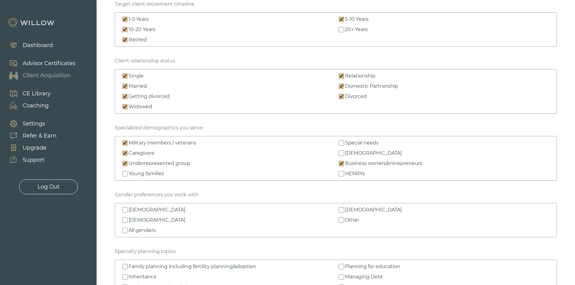
checkbox input "true"
click at [342, 144] on input "Special needs" at bounding box center [341, 142] width 5 height 5
checkbox input "true"
click at [341, 175] on input "HENRYs" at bounding box center [341, 173] width 5 height 5
checkbox input "true"
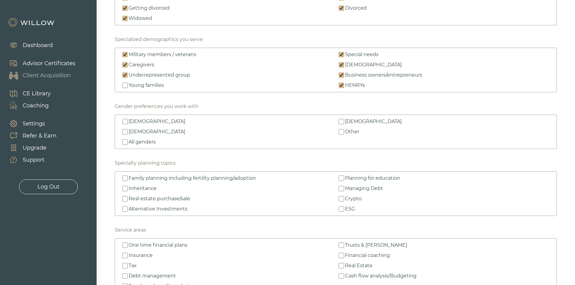
scroll to position [694, 0]
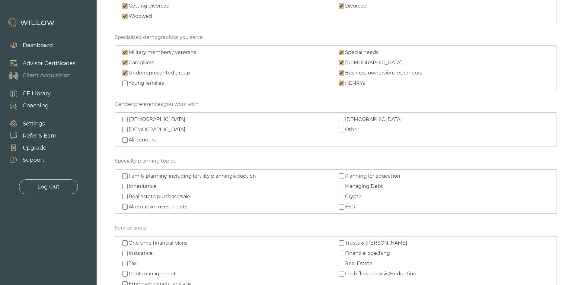
click at [127, 118] on input "Male" at bounding box center [124, 119] width 5 height 5
checkbox input "true"
drag, startPoint x: 124, startPoint y: 127, endPoint x: 128, endPoint y: 135, distance: 8.0
click at [124, 128] on input "Non-binary" at bounding box center [124, 129] width 5 height 5
checkbox input "true"
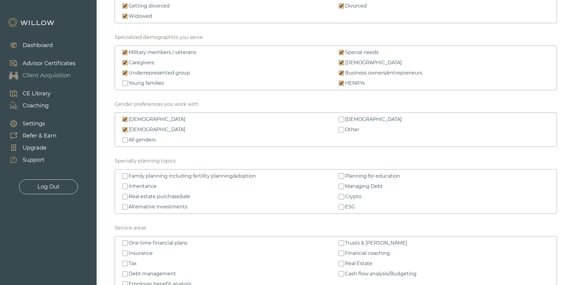
click at [126, 139] on input "All genders" at bounding box center [124, 139] width 5 height 5
checkbox input "true"
click at [341, 121] on input "Female" at bounding box center [341, 119] width 5 height 5
checkbox input "true"
click at [125, 128] on input "Non-binary" at bounding box center [124, 129] width 5 height 5
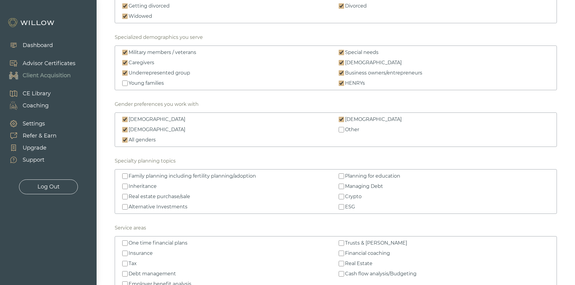
checkbox input "false"
click at [124, 117] on input "Male" at bounding box center [124, 119] width 5 height 5
checkbox input "false"
click at [342, 120] on input "Female" at bounding box center [341, 119] width 5 height 5
checkbox input "false"
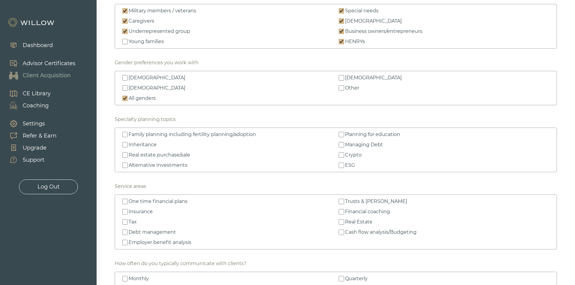
scroll to position [754, 0]
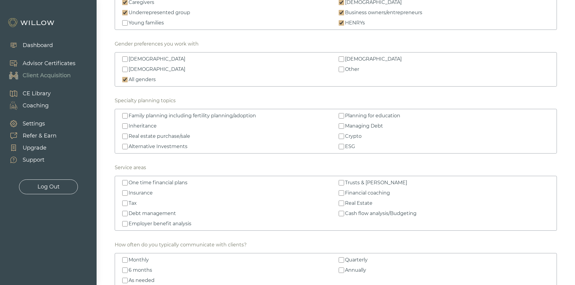
click at [126, 125] on input "Inheritance" at bounding box center [124, 125] width 5 height 5
checkbox input "true"
click at [126, 146] on input "Alternative Investments" at bounding box center [124, 146] width 5 height 5
checkbox input "true"
click at [125, 133] on label "Real estate purchase/sale" at bounding box center [227, 136] width 213 height 7
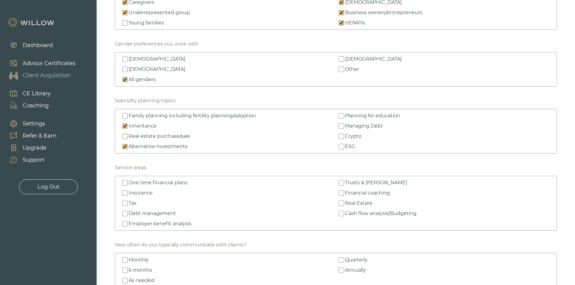
click at [125, 134] on input "Real estate purchase/sale" at bounding box center [124, 136] width 5 height 5
checkbox input "true"
click at [341, 115] on input "Planning for education" at bounding box center [341, 115] width 5 height 5
click at [342, 114] on input "Planning for education" at bounding box center [341, 115] width 5 height 5
checkbox input "false"
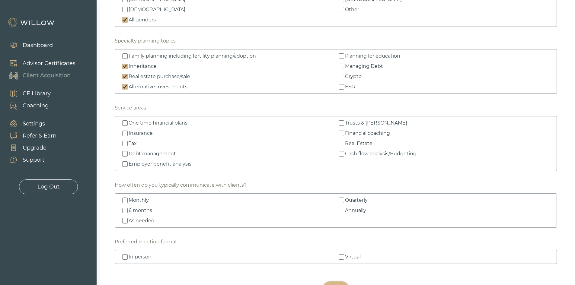
scroll to position [815, 0]
click at [124, 141] on input "Tax" at bounding box center [124, 142] width 5 height 5
checkbox input "true"
click at [128, 154] on label "Debt management" at bounding box center [227, 153] width 213 height 7
click at [128, 154] on input "Debt management" at bounding box center [124, 153] width 5 height 5
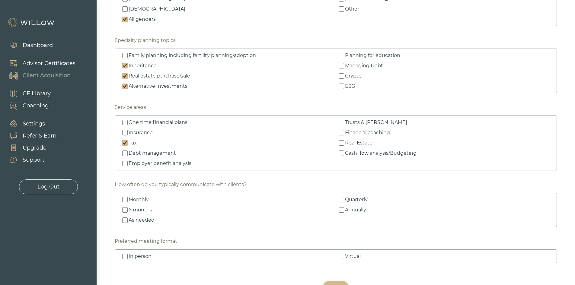
checkbox input "true"
click at [126, 164] on input "Employer benefit analysis" at bounding box center [124, 163] width 5 height 5
checkbox input "true"
click at [340, 124] on input "Trusts & wills" at bounding box center [341, 122] width 5 height 5
checkbox input "true"
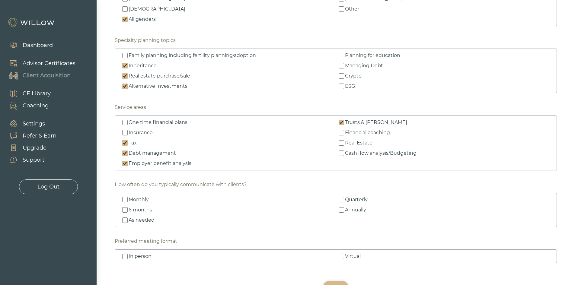
click at [340, 133] on input "Financial coaching" at bounding box center [341, 132] width 5 height 5
checkbox input "true"
click at [339, 150] on label "Cash flow analysis/Budgeting" at bounding box center [443, 153] width 213 height 7
click at [339, 151] on input "Cash flow analysis/Budgeting" at bounding box center [341, 153] width 5 height 5
checkbox input "true"
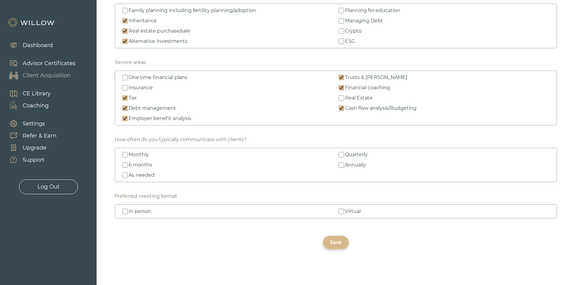
scroll to position [860, 0]
click at [125, 164] on input "6 months" at bounding box center [124, 164] width 5 height 5
checkbox input "true"
click at [123, 173] on input "As needed" at bounding box center [124, 174] width 5 height 5
checkbox input "true"
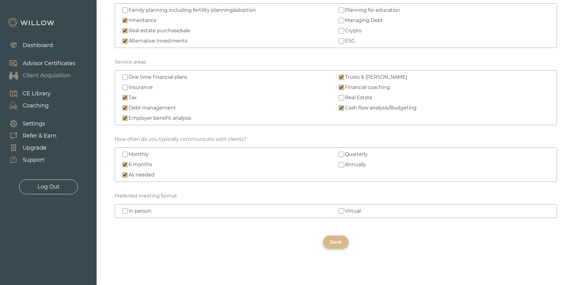
click at [126, 212] on input "In person" at bounding box center [124, 210] width 5 height 5
checkbox input "true"
click at [341, 211] on input "Virtual" at bounding box center [341, 210] width 5 height 5
checkbox input "true"
click at [333, 243] on div "Save" at bounding box center [336, 242] width 12 height 7
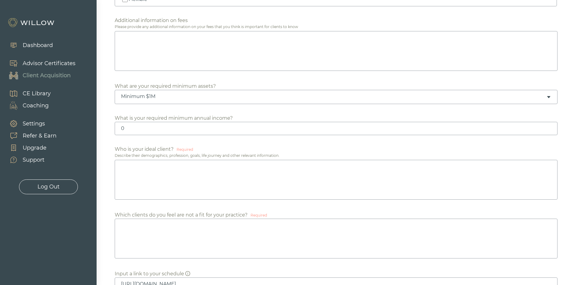
scroll to position [287, 0]
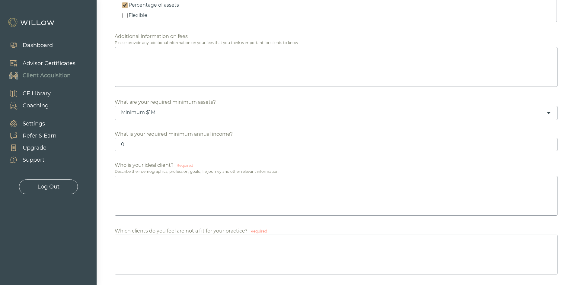
drag, startPoint x: 549, startPoint y: 111, endPoint x: 487, endPoint y: 94, distance: 64.8
click at [549, 111] on icon "caret-down" at bounding box center [548, 113] width 5 height 5
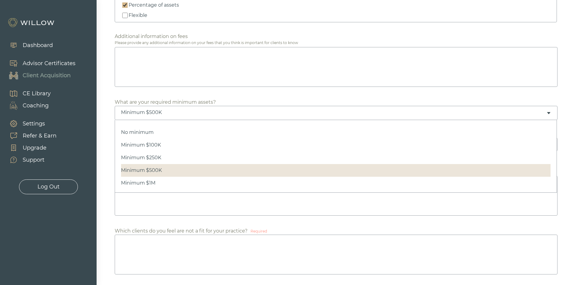
click at [179, 113] on div "Minimum $500K" at bounding box center [333, 112] width 425 height 7
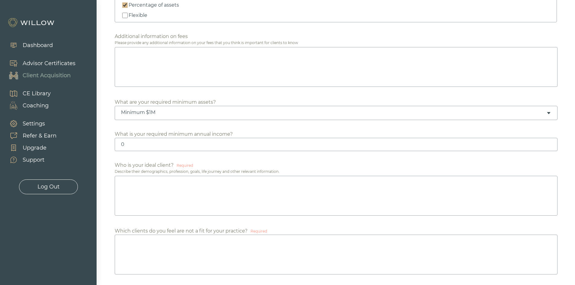
click at [550, 113] on icon "caret-down" at bounding box center [548, 113] width 5 height 5
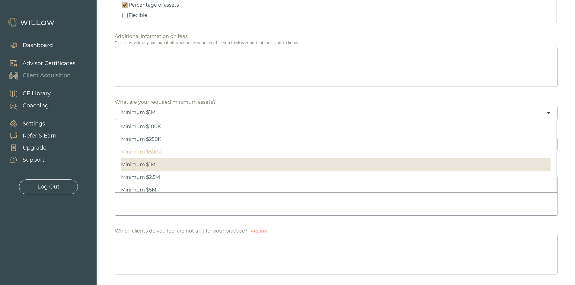
scroll to position [28, 0]
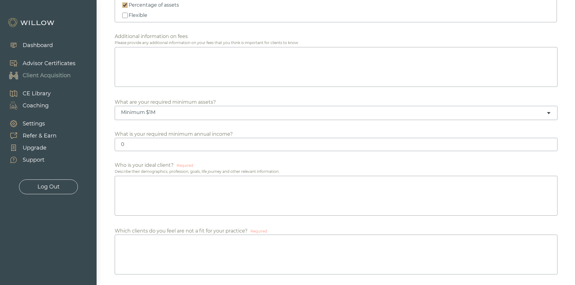
click at [150, 112] on div "Minimum $1M" at bounding box center [333, 112] width 425 height 7
click at [153, 110] on div "Minimum $1M" at bounding box center [333, 112] width 425 height 7
click at [145, 192] on textarea at bounding box center [336, 196] width 443 height 40
click at [143, 192] on textarea at bounding box center [336, 196] width 443 height 40
type textarea "I"
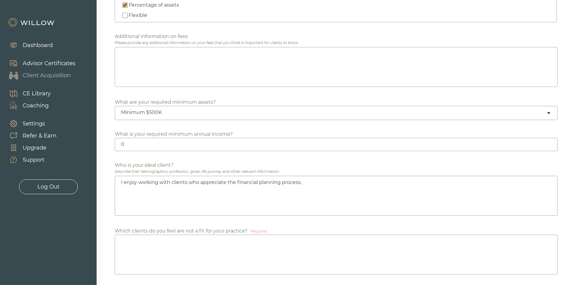
click at [225, 183] on textarea "I enjoy working with clients who appreciate the financial planning process," at bounding box center [336, 196] width 443 height 40
click at [318, 182] on textarea "I enjoy working with clients who appreciates the financial planning process," at bounding box center [336, 196] width 443 height 40
drag, startPoint x: 459, startPoint y: 183, endPoint x: 407, endPoint y: 182, distance: 51.9
click at [407, 182] on textarea "I enjoy working with clients who appreciates the financial planning process, lo…" at bounding box center [336, 196] width 443 height 40
click at [305, 182] on textarea "I enjoy working with clients who appreciates the financial planning process, lo…" at bounding box center [336, 196] width 443 height 40
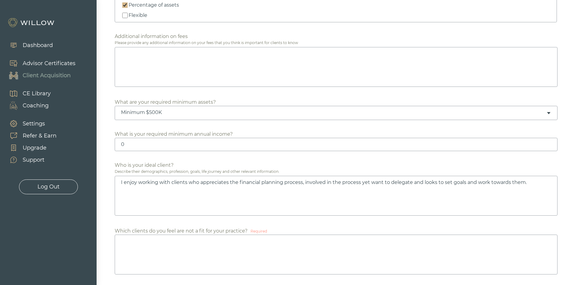
click at [429, 182] on textarea "I enjoy working with clients who appreciates the financial planning process, in…" at bounding box center [336, 196] width 443 height 40
drag, startPoint x: 429, startPoint y: 182, endPoint x: 513, endPoint y: 182, distance: 83.6
click at [513, 182] on textarea "I enjoy working with clients who appreciates the financial planning process, in…" at bounding box center [336, 196] width 443 height 40
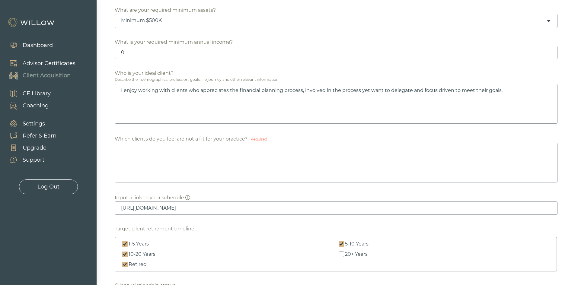
scroll to position [437, 0]
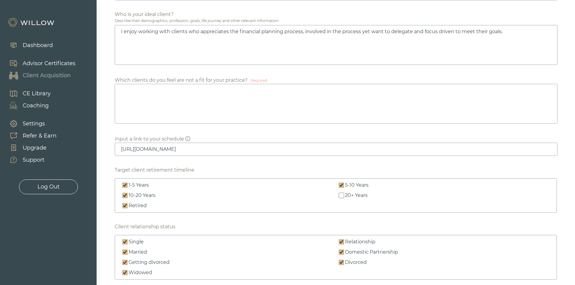
type textarea "I enjoy working with clients who appreciates the financial planning process, in…"
click at [213, 119] on textarea at bounding box center [336, 104] width 443 height 40
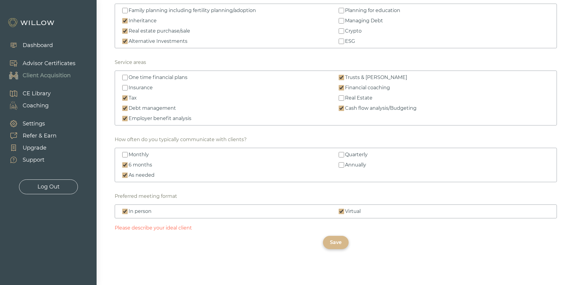
scroll to position [860, 0]
type textarea "Individuals and couples who own a significant about of insurance products."
click at [341, 245] on div "Save" at bounding box center [336, 242] width 12 height 7
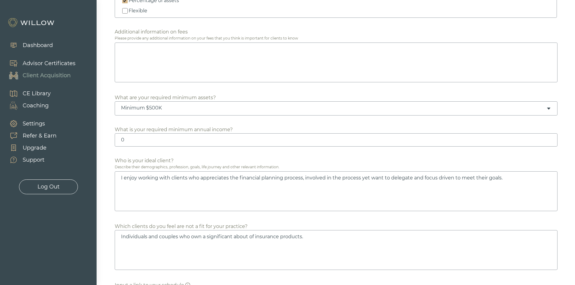
scroll to position [241, 0]
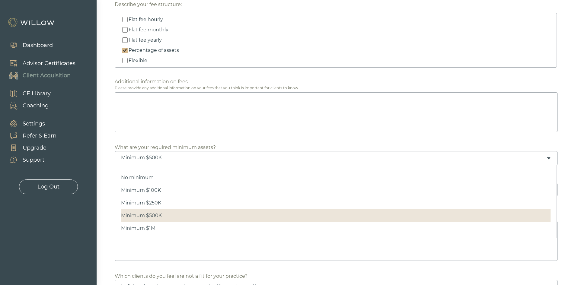
click at [548, 158] on icon "caret-down" at bounding box center [548, 158] width 3 height 2
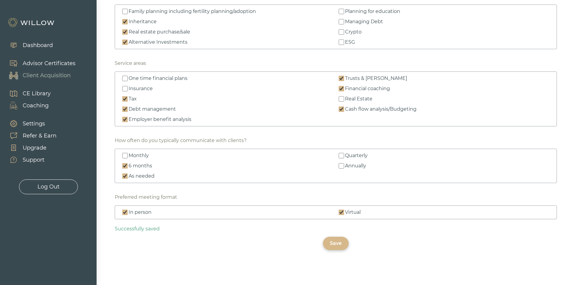
scroll to position [860, 0]
click at [333, 242] on div "Save" at bounding box center [336, 242] width 12 height 7
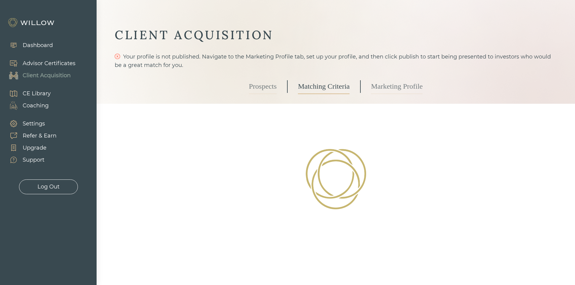
scroll to position [0, 0]
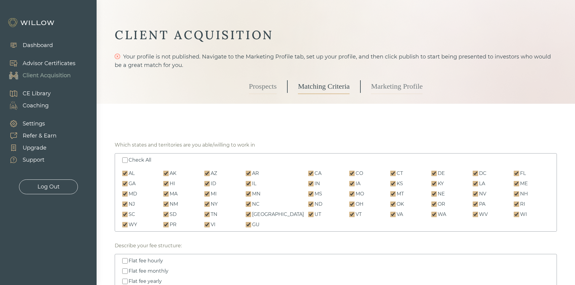
click at [260, 90] on link "Prospects" at bounding box center [263, 86] width 28 height 15
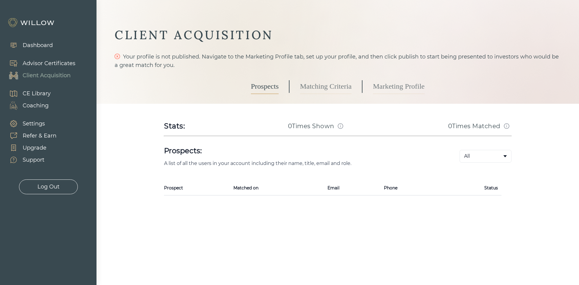
click at [390, 88] on link "Marketing Profile" at bounding box center [399, 86] width 52 height 15
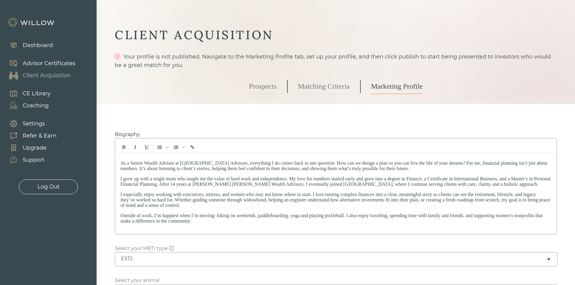
click at [327, 84] on link "Matching Criteria" at bounding box center [324, 86] width 52 height 15
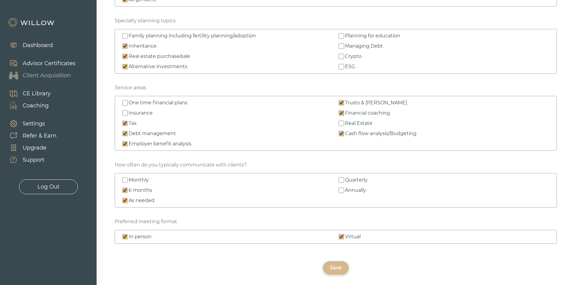
scroll to position [860, 0]
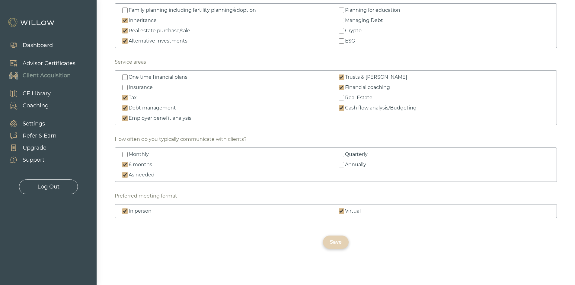
click at [337, 244] on div "Save" at bounding box center [336, 242] width 12 height 7
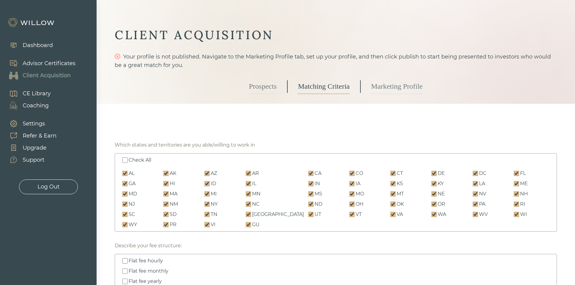
click at [380, 84] on link "Marketing Profile" at bounding box center [397, 86] width 52 height 15
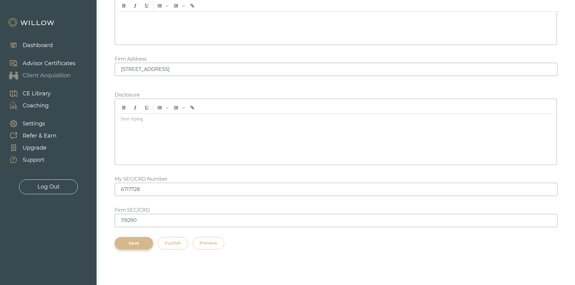
scroll to position [762, 0]
click at [144, 244] on div "Save" at bounding box center [134, 243] width 24 height 6
click at [136, 242] on div "Save" at bounding box center [134, 243] width 24 height 6
click at [206, 242] on div "Preview" at bounding box center [208, 243] width 18 height 6
click at [141, 243] on div "Save" at bounding box center [134, 243] width 24 height 6
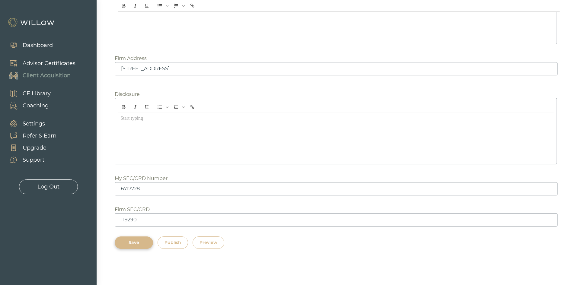
click at [169, 237] on button "Publish" at bounding box center [172, 243] width 30 height 12
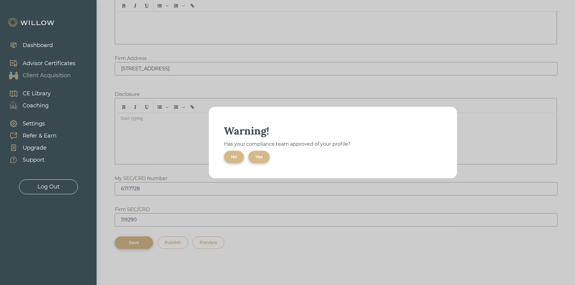
click at [233, 157] on div "No" at bounding box center [234, 157] width 6 height 6
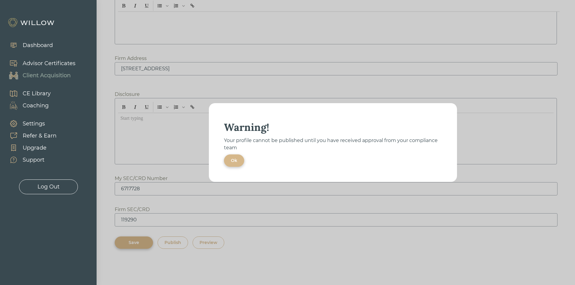
click at [235, 161] on div "Ok" at bounding box center [234, 160] width 6 height 6
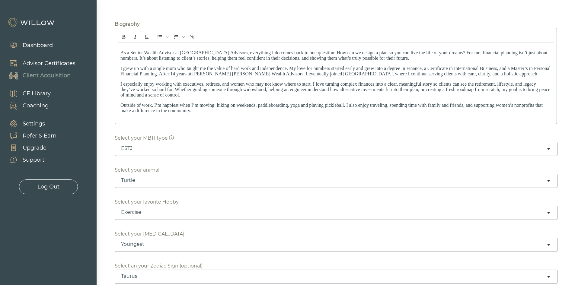
scroll to position [181, 0]
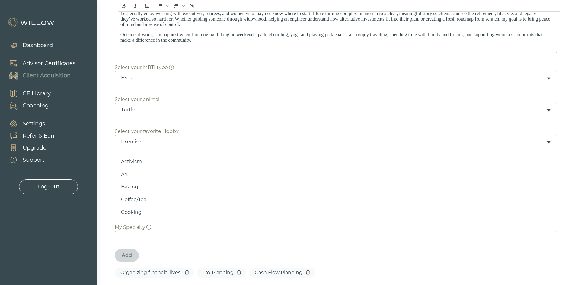
click at [547, 139] on div "Exercise" at bounding box center [336, 142] width 443 height 14
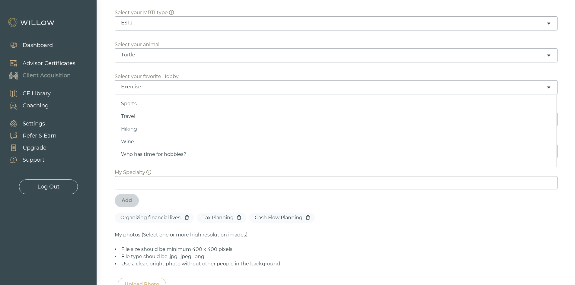
scroll to position [241, 0]
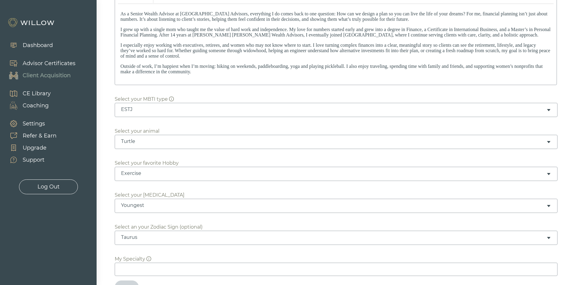
scroll to position [0, 0]
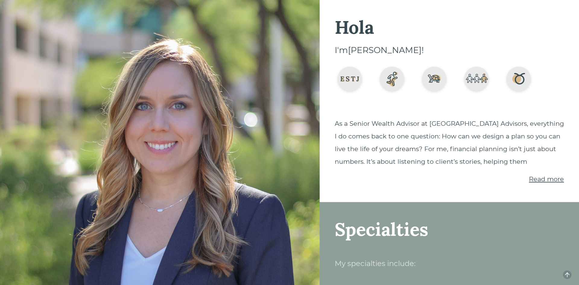
click at [530, 180] on span "Read more" at bounding box center [546, 179] width 35 height 8
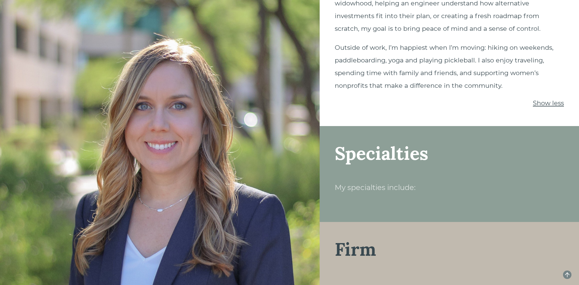
scroll to position [422, 0]
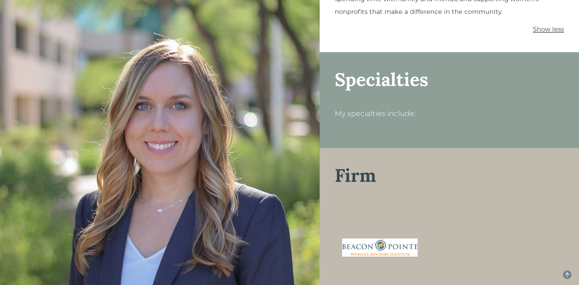
click at [378, 113] on div "My specialties include:" at bounding box center [449, 118] width 229 height 24
click at [378, 106] on div "My specialties include:" at bounding box center [449, 113] width 229 height 14
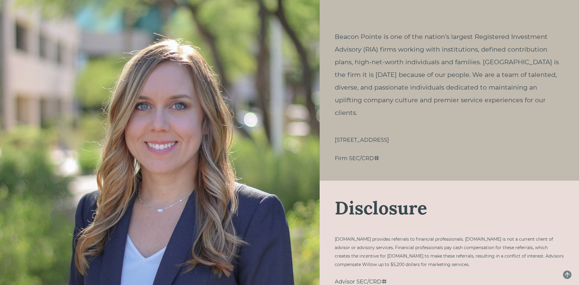
scroll to position [708, 0]
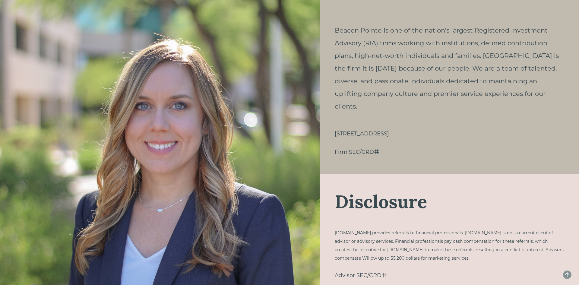
click at [566, 274] on icon "arrow-up" at bounding box center [567, 274] width 5 height 5
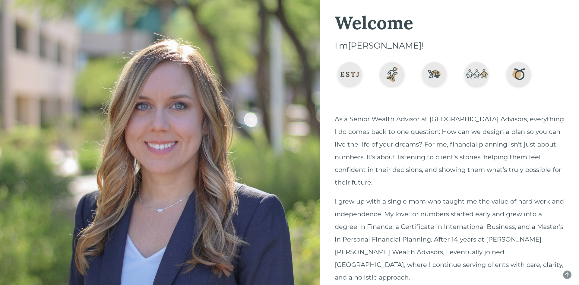
scroll to position [0, 0]
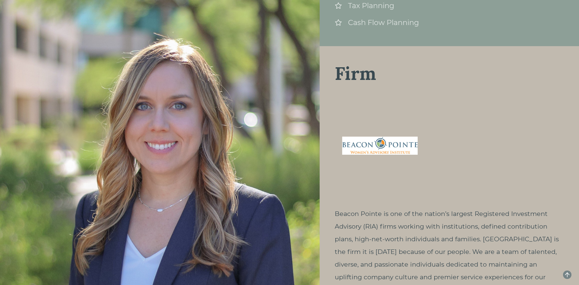
scroll to position [302, 0]
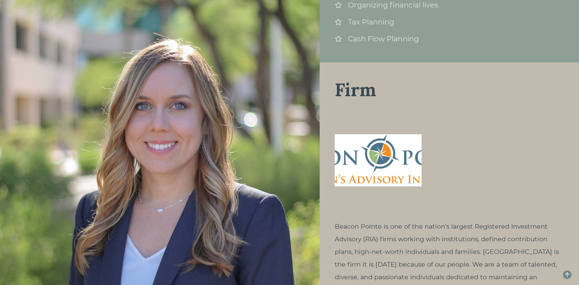
scroll to position [302, 0]
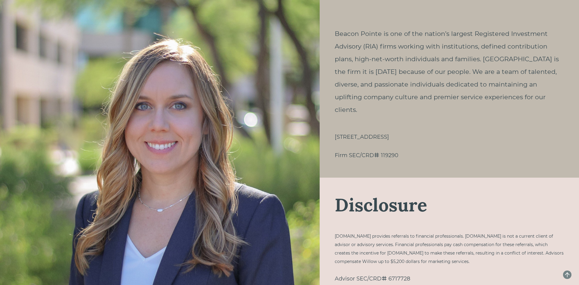
scroll to position [493, 0]
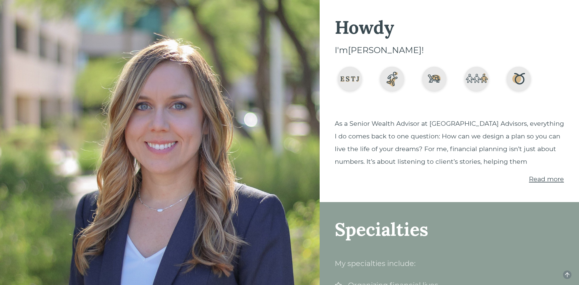
click at [536, 180] on span "Read more" at bounding box center [546, 179] width 35 height 8
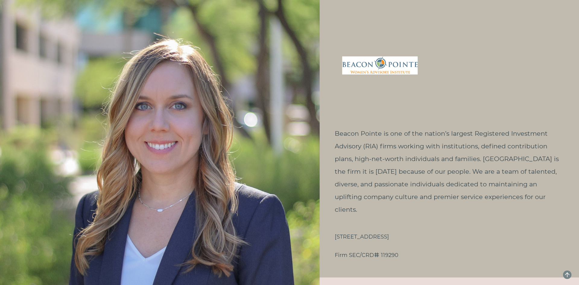
scroll to position [752, 0]
